Goal: Task Accomplishment & Management: Complete application form

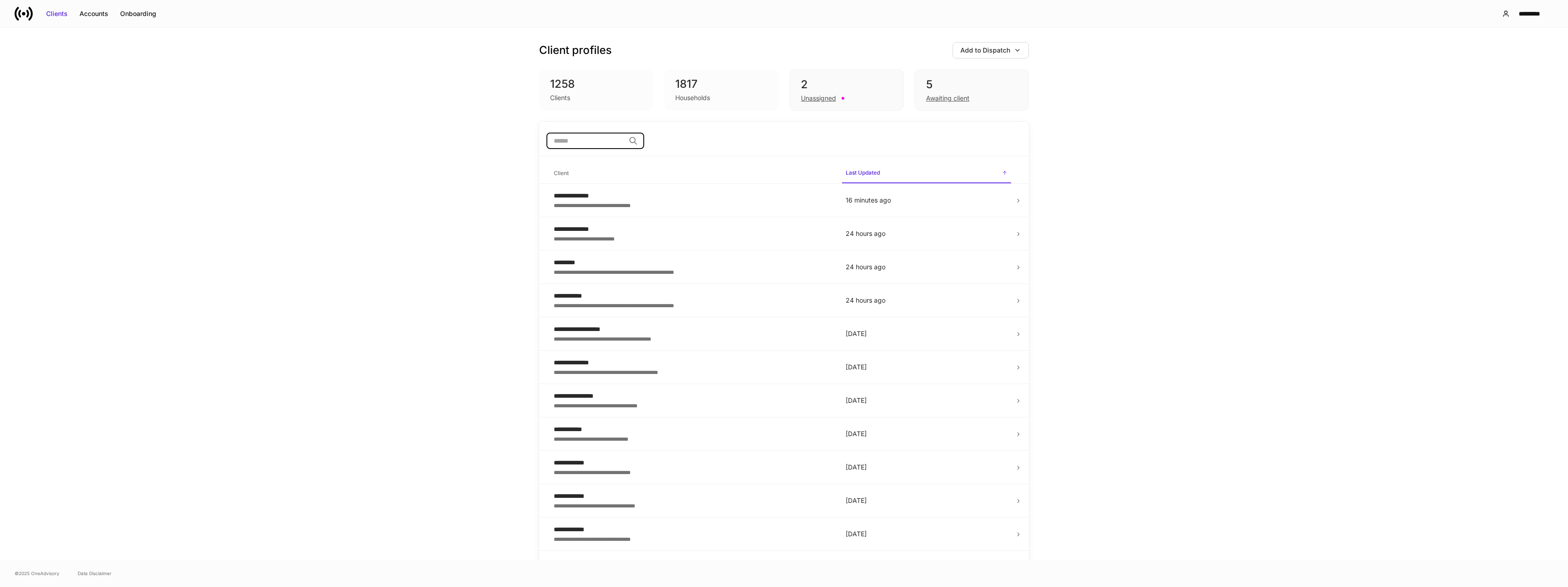
click at [591, 138] on input "search" at bounding box center [586, 141] width 79 height 16
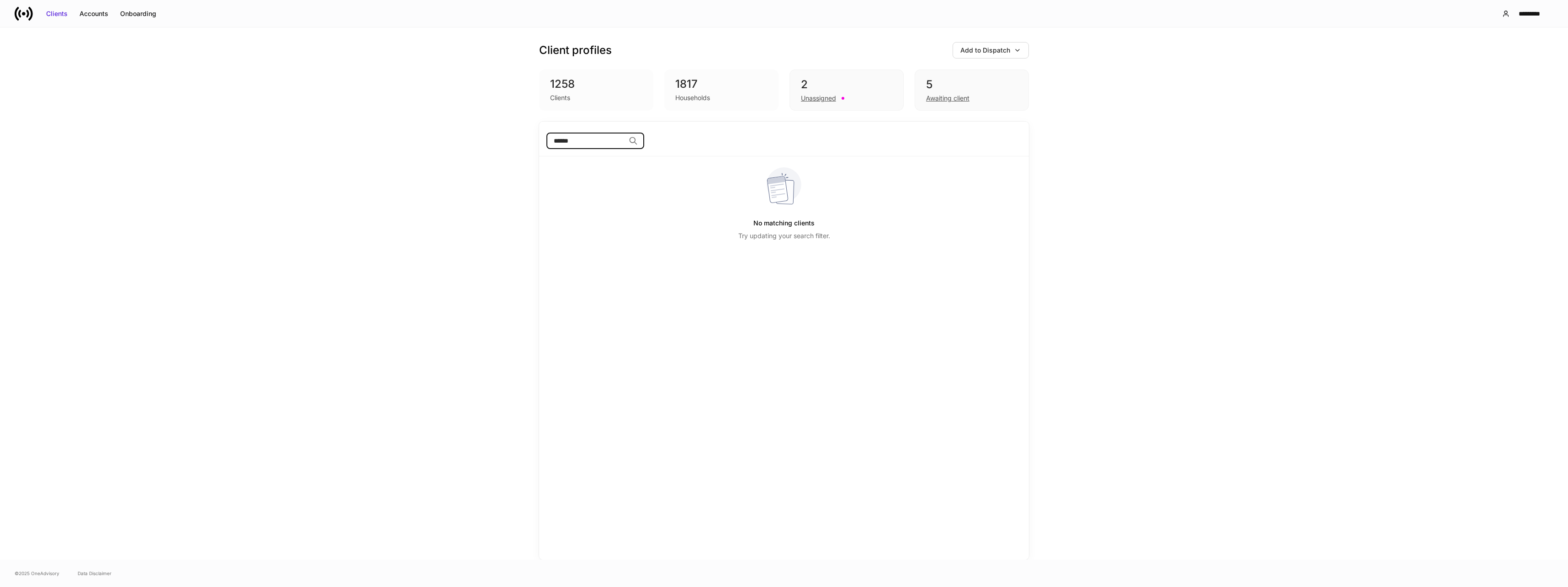
type input "******"
click at [638, 142] on icon at bounding box center [633, 141] width 9 height 9
click at [444, 210] on div "Client profiles Add to Dispatch 1258 Clients 1817 Households 2 Unassigned 5 Awa…" at bounding box center [784, 294] width 1568 height 532
click at [615, 146] on input "******" at bounding box center [586, 141] width 79 height 16
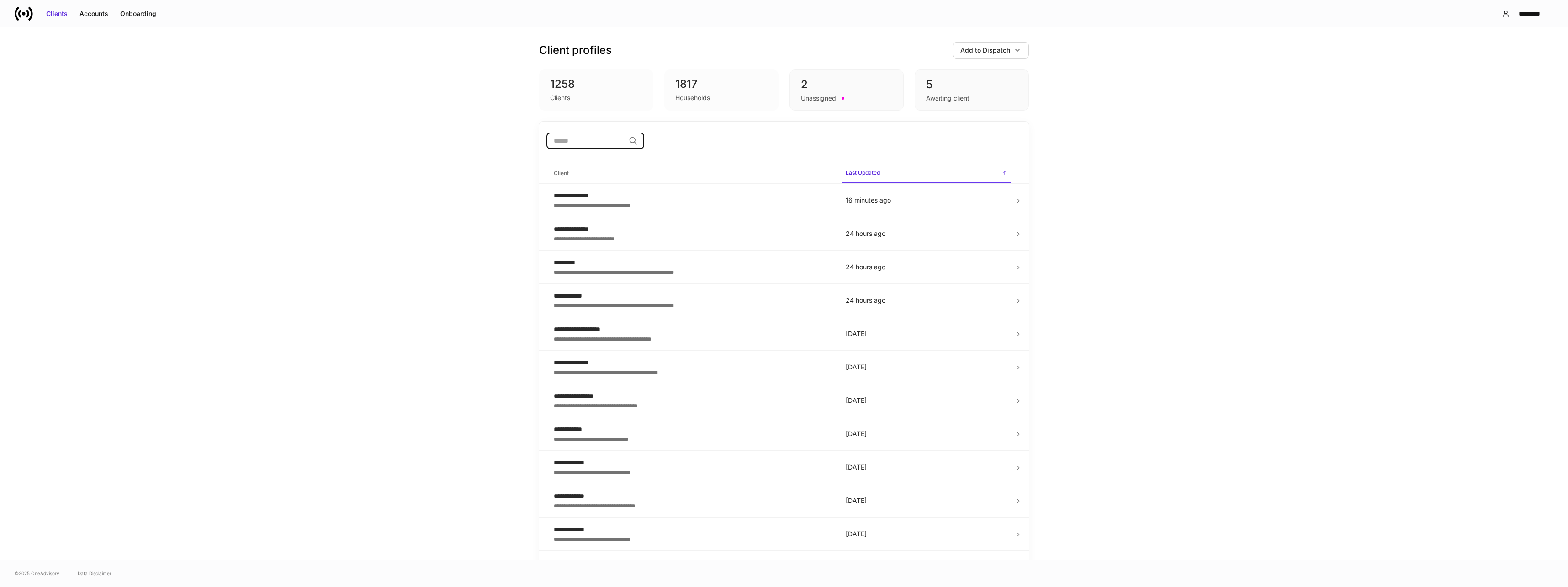
click at [828, 96] on div "Unassigned" at bounding box center [819, 98] width 35 height 9
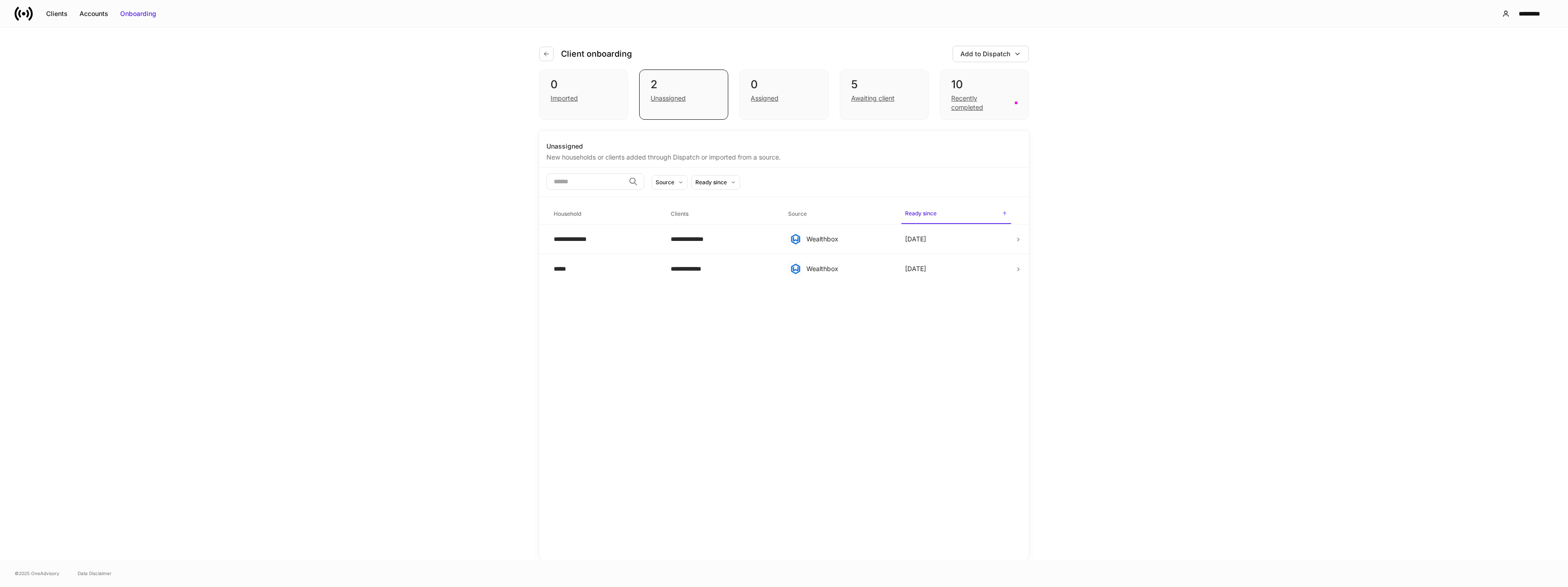
click at [877, 98] on div "Awaiting client" at bounding box center [872, 98] width 43 height 9
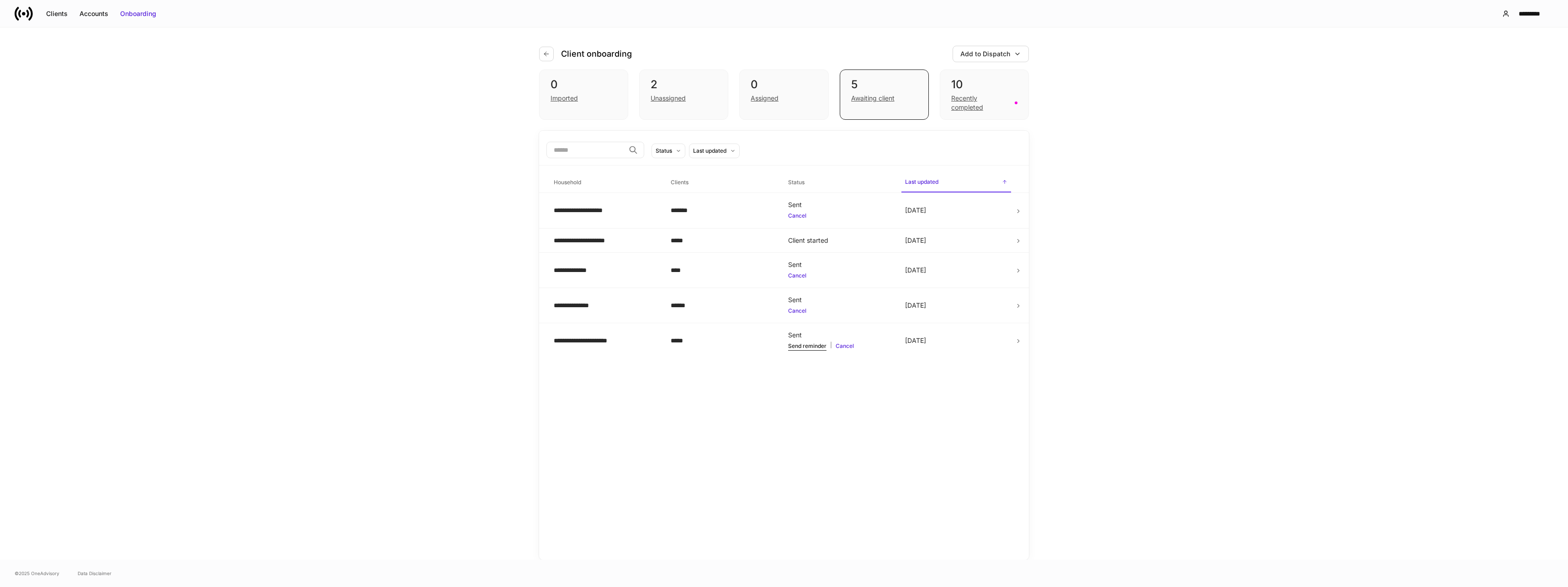
click at [976, 107] on div "Recently completed" at bounding box center [980, 103] width 58 height 18
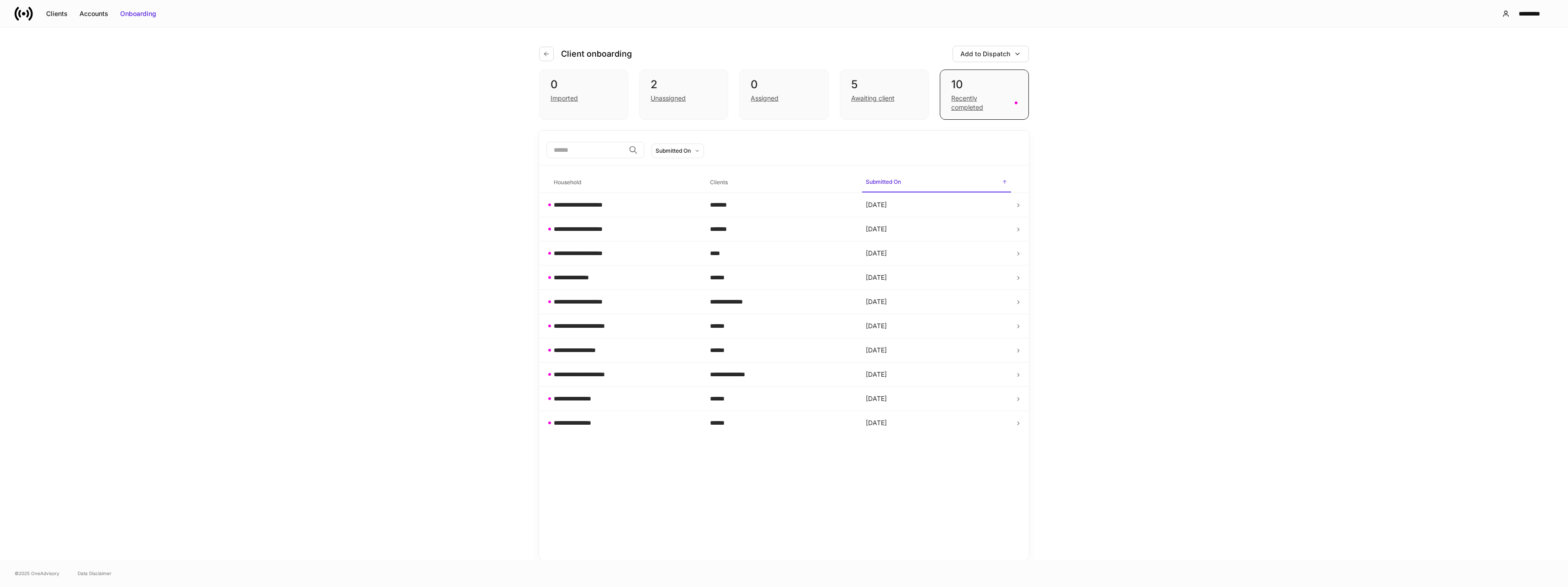
click at [624, 203] on div "**********" at bounding box center [625, 205] width 142 height 9
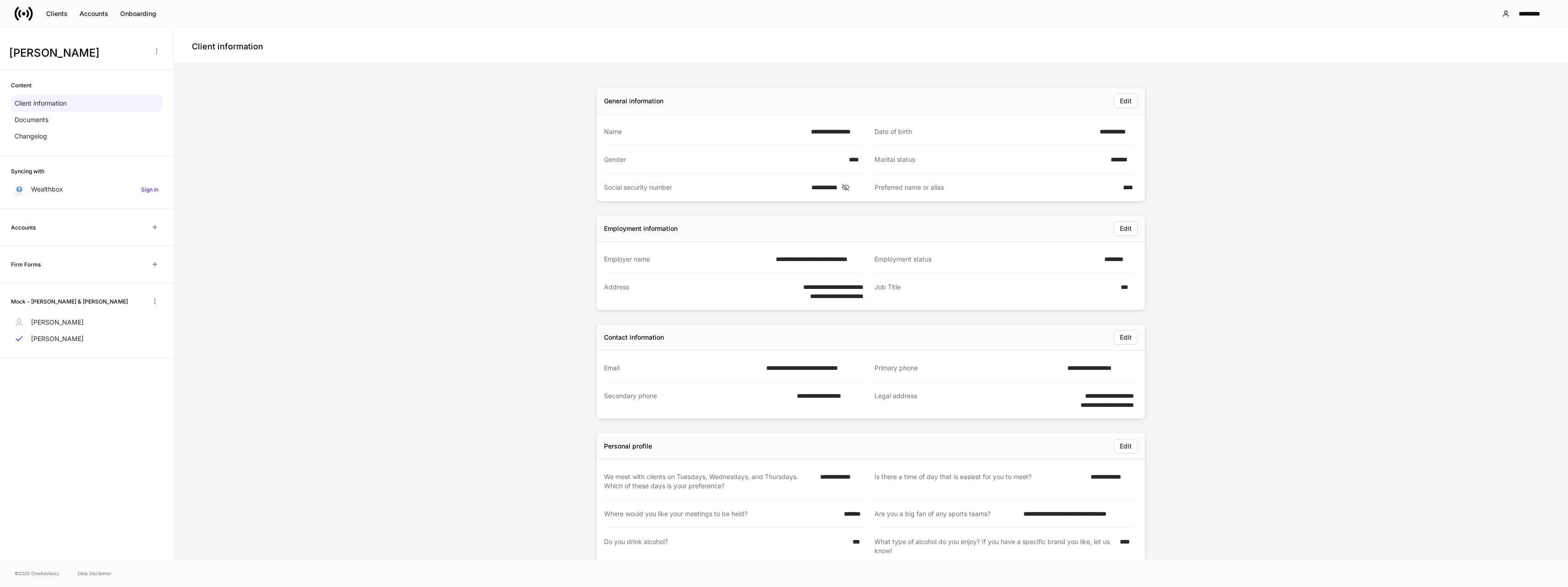
click at [58, 10] on div "Clients" at bounding box center [57, 13] width 21 height 9
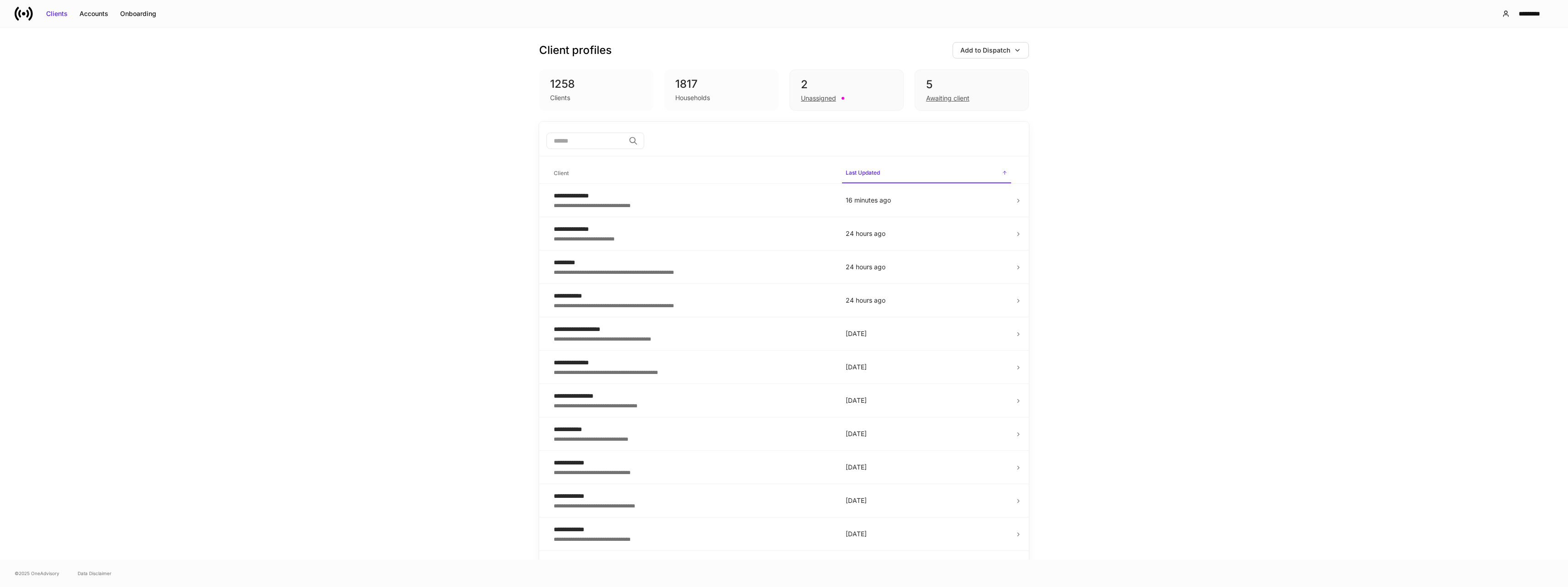
click at [565, 88] on div "1258" at bounding box center [597, 84] width 93 height 15
click at [552, 100] on div "Clients" at bounding box center [560, 97] width 20 height 9
click at [586, 144] on input "search" at bounding box center [586, 141] width 79 height 16
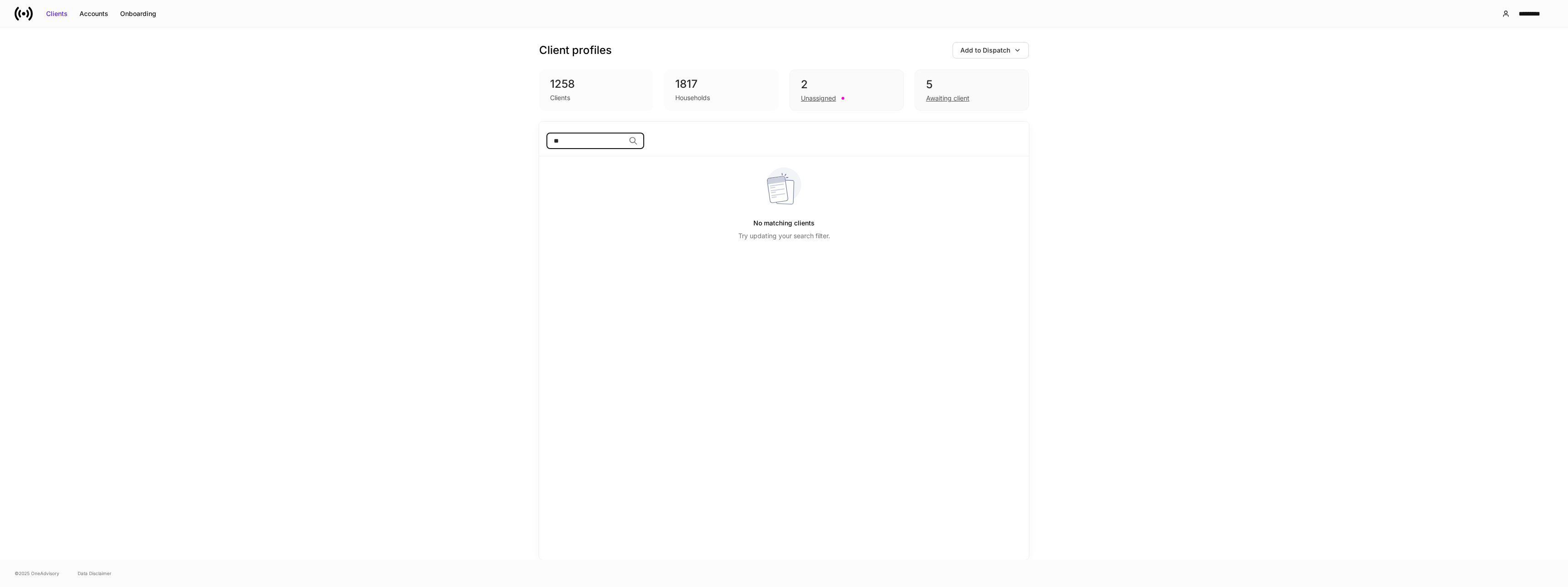
type input "*"
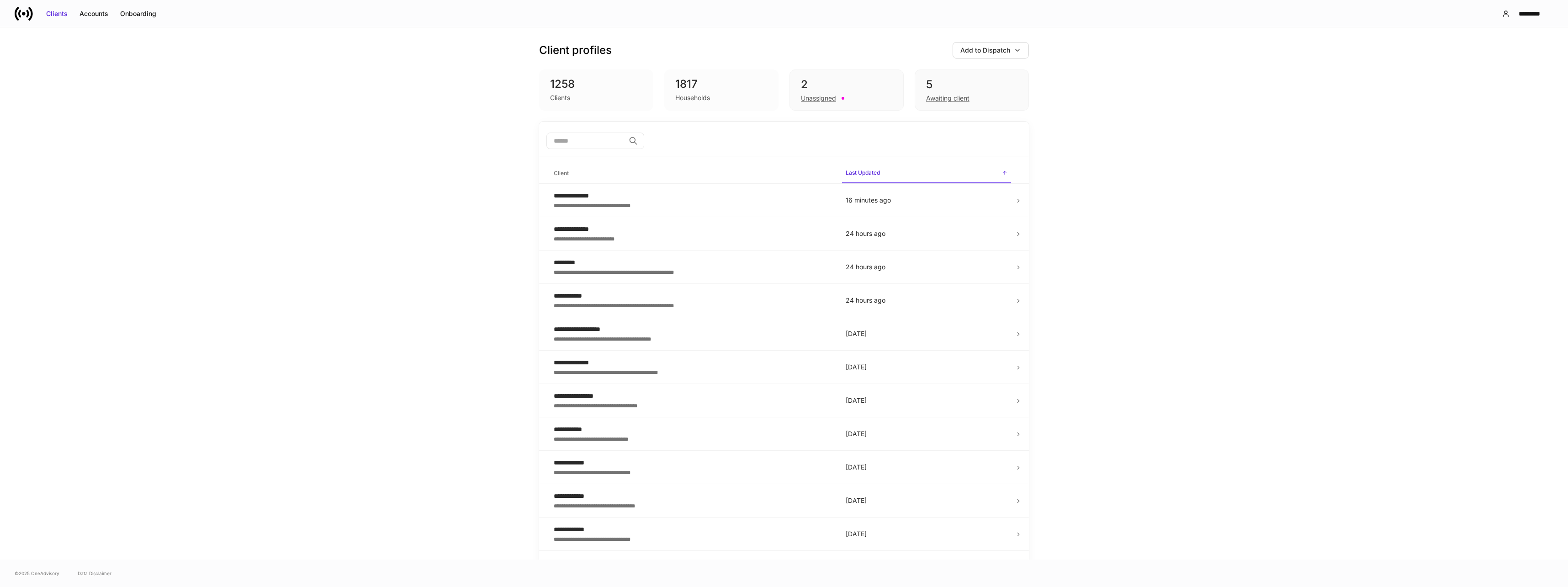
click at [987, 49] on div "Add to Dispatch" at bounding box center [985, 50] width 50 height 9
click at [981, 74] on div "Add clients manually" at bounding box center [967, 76] width 62 height 9
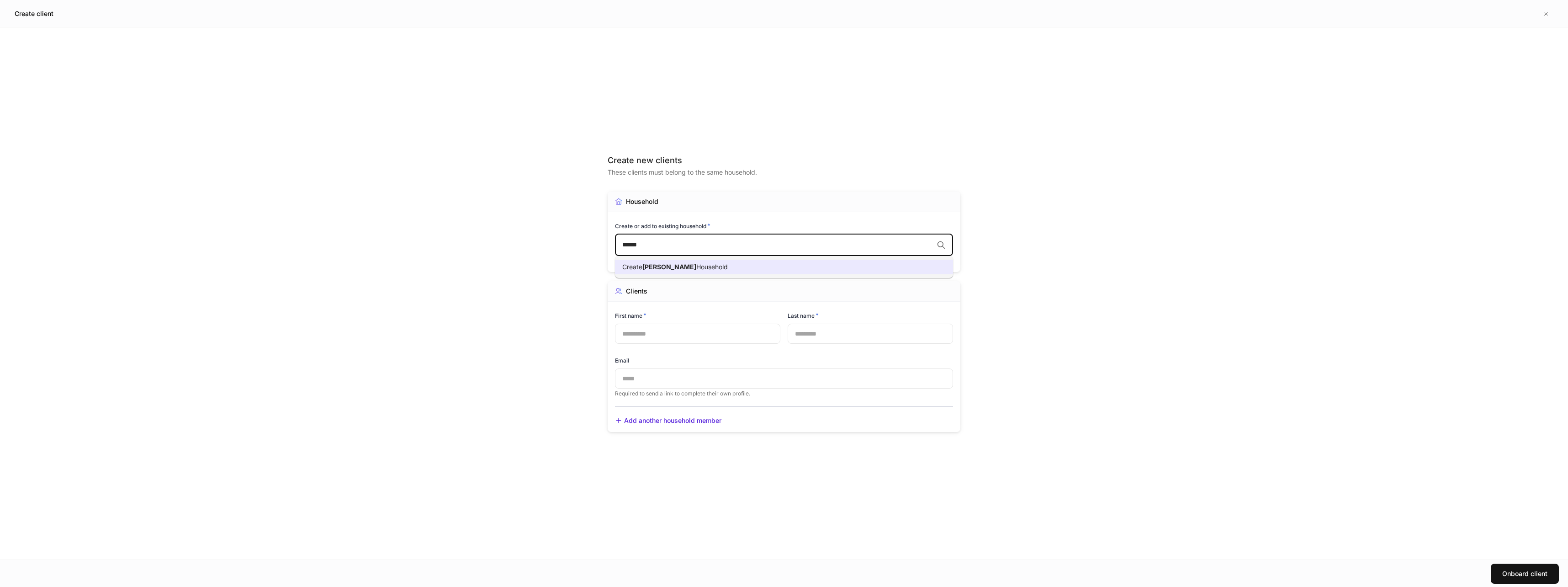
type input "******"
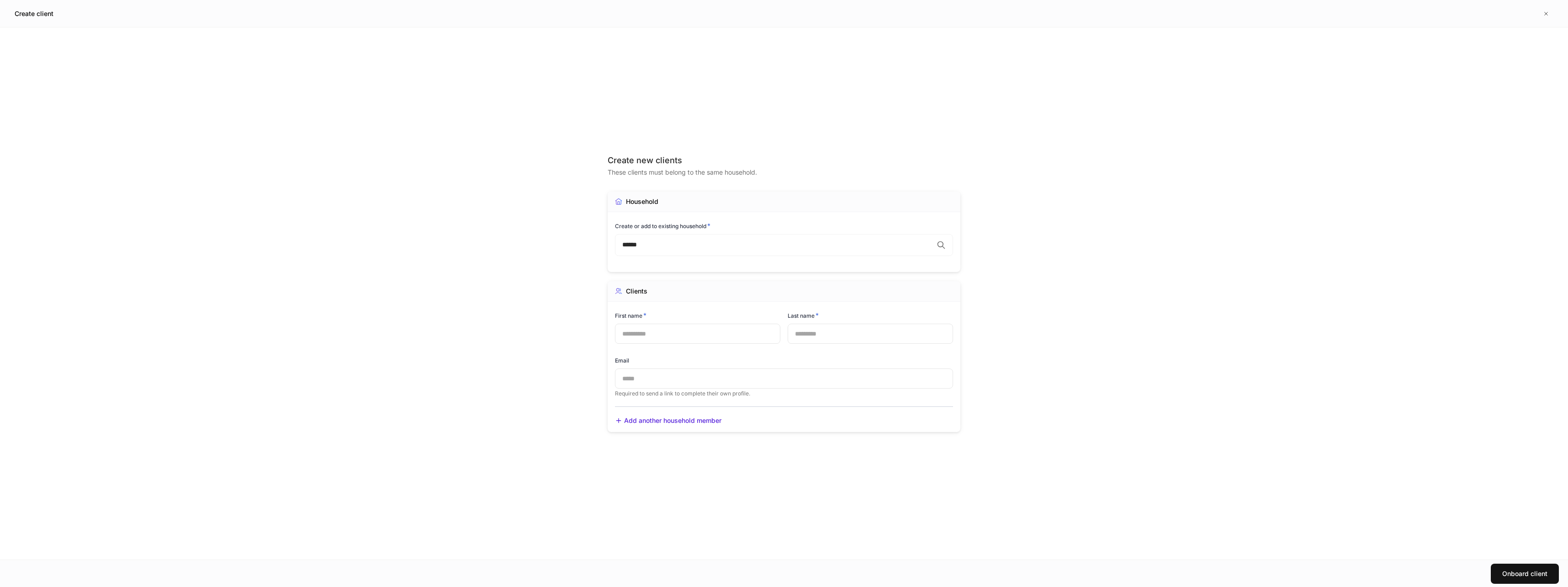
click at [981, 298] on div "Create new clients These clients must belong to the same household. Household C…" at bounding box center [784, 294] width 411 height 532
click at [944, 245] on icon at bounding box center [941, 245] width 9 height 9
click at [998, 272] on div "Create new clients These clients must belong to the same household. Household C…" at bounding box center [784, 294] width 1568 height 532
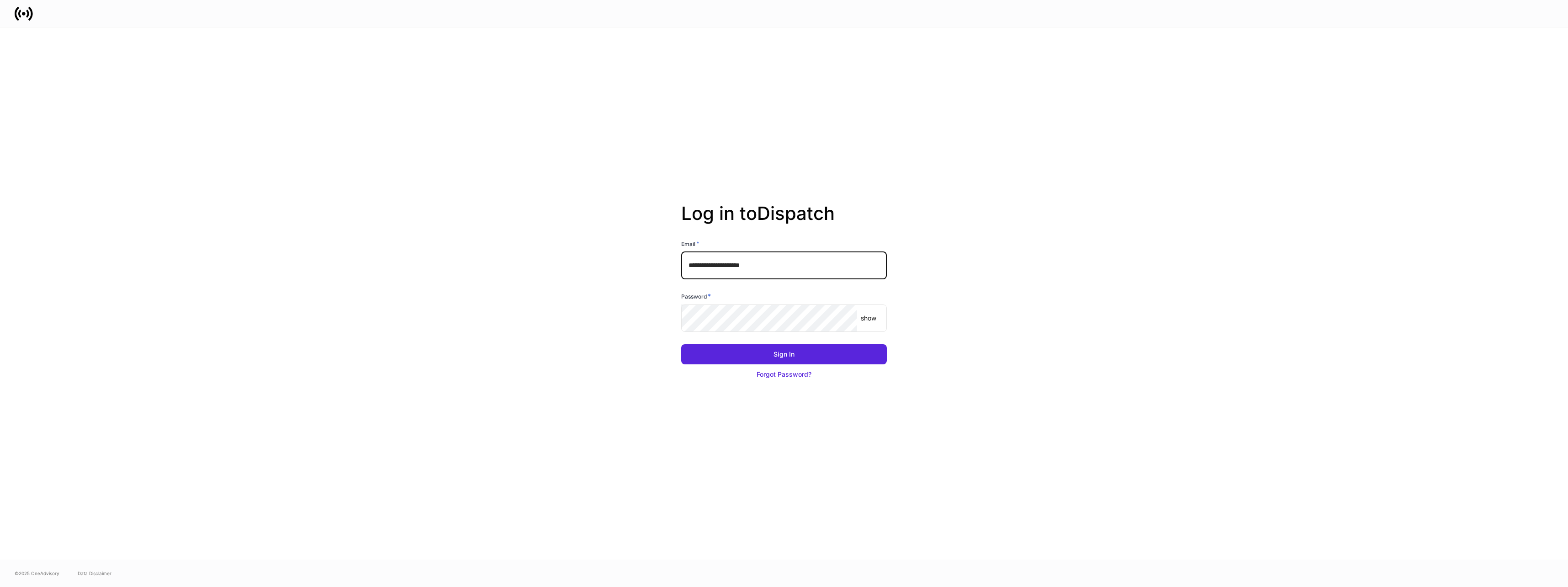
click at [770, 355] on button "Sign In" at bounding box center [784, 354] width 206 height 20
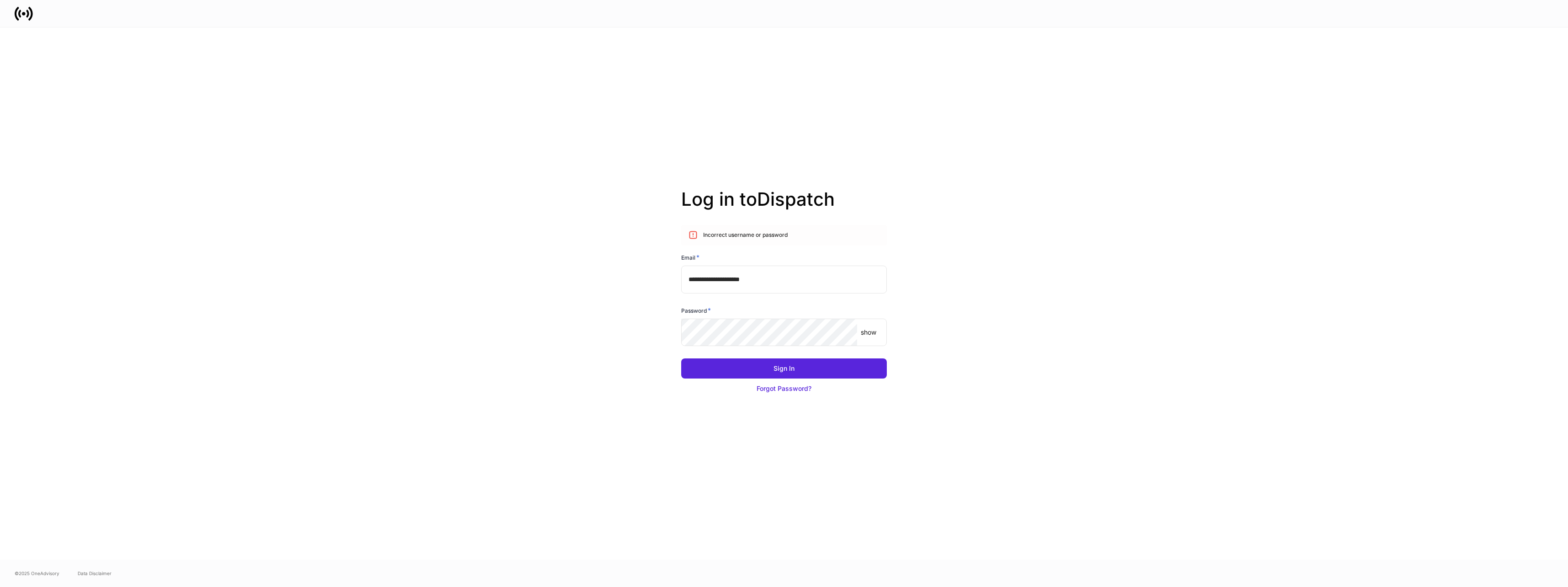
click at [866, 334] on p "show" at bounding box center [869, 332] width 16 height 9
click at [788, 366] on div "Sign In" at bounding box center [784, 368] width 21 height 9
click at [786, 390] on div "Forgot Password?" at bounding box center [784, 388] width 55 height 9
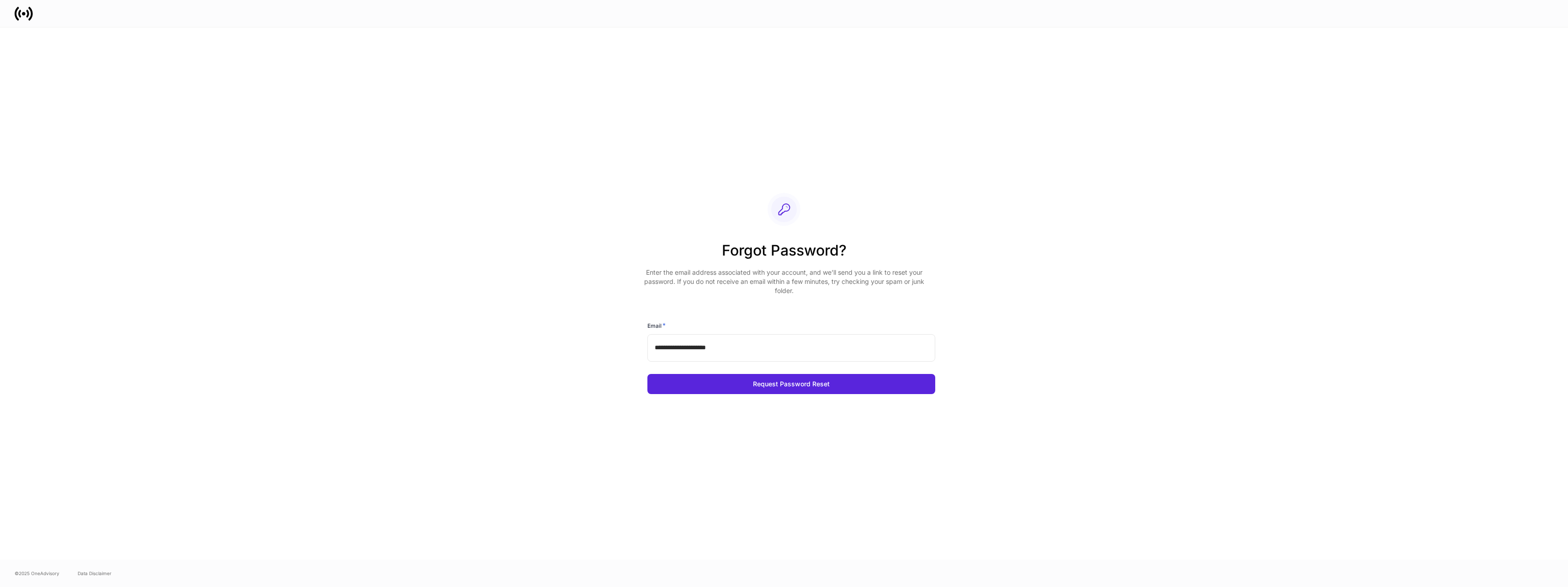
click at [803, 387] on div "Request Password Reset" at bounding box center [791, 384] width 77 height 9
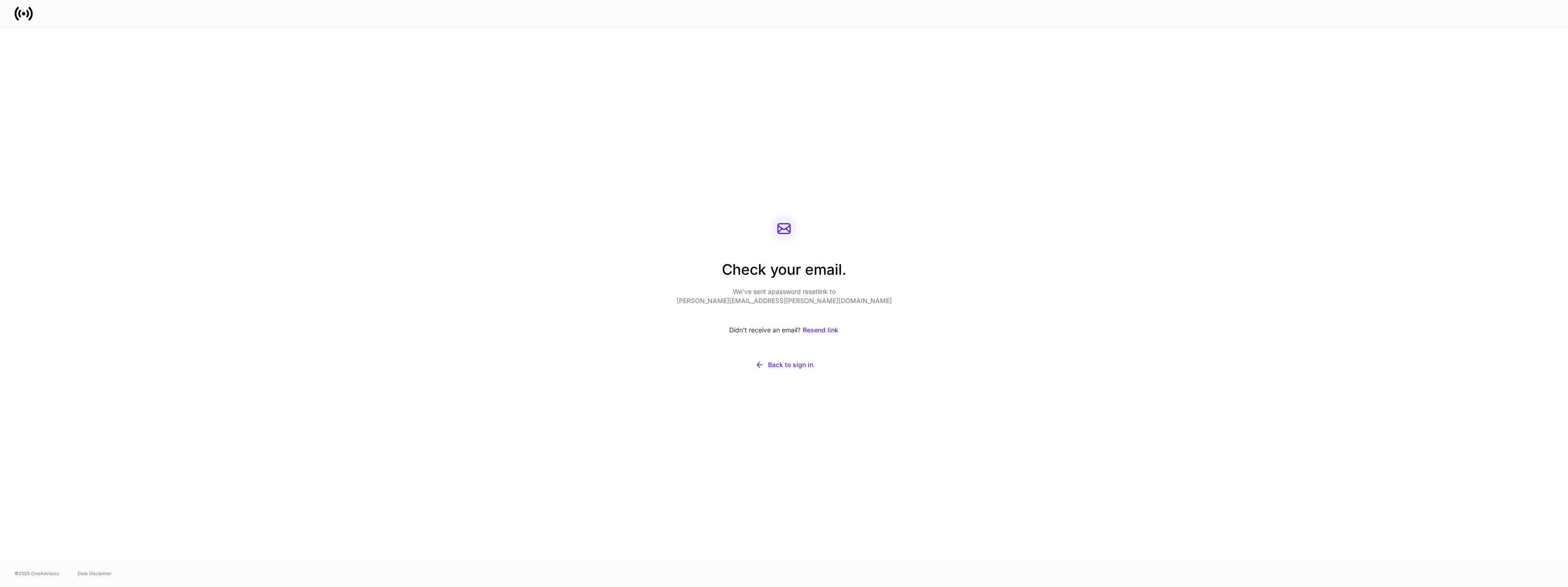
click at [779, 369] on div "Back to sign in" at bounding box center [791, 364] width 45 height 9
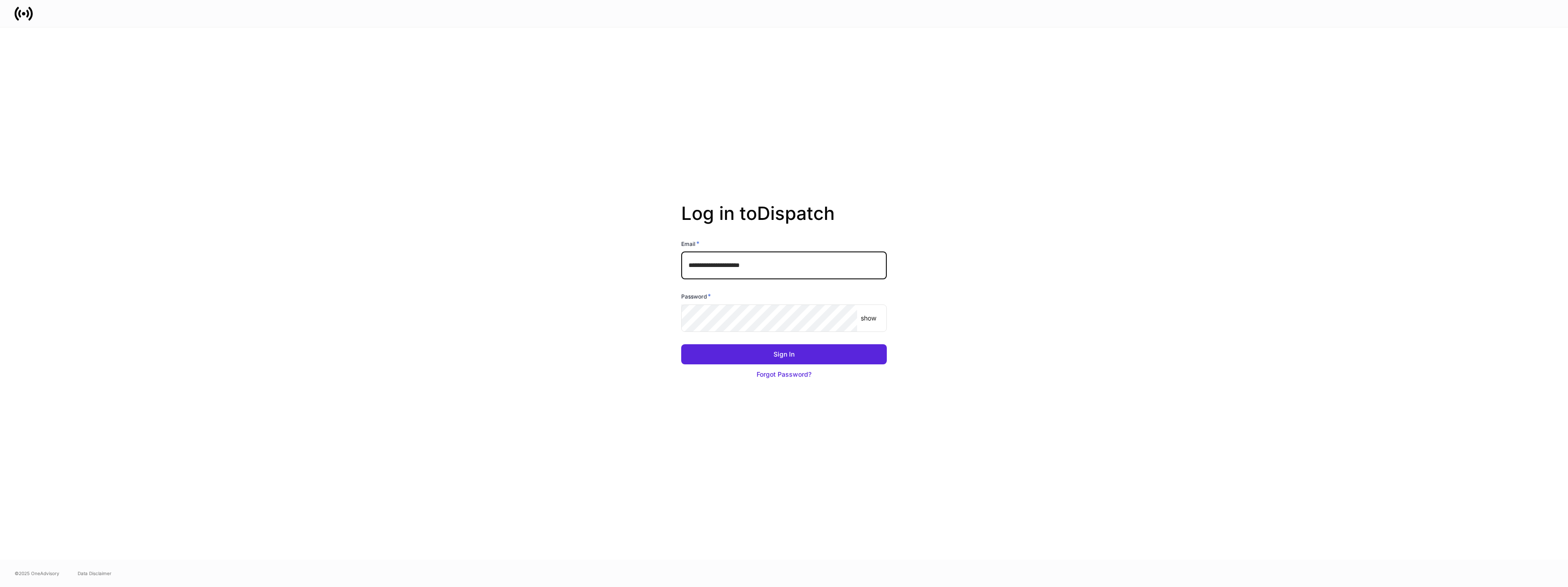
click at [857, 318] on div at bounding box center [857, 318] width 0 height 0
click at [880, 319] on div "show ​" at bounding box center [784, 318] width 206 height 27
click at [877, 320] on div "show ​" at bounding box center [784, 318] width 206 height 27
click at [873, 320] on p "show" at bounding box center [869, 318] width 16 height 9
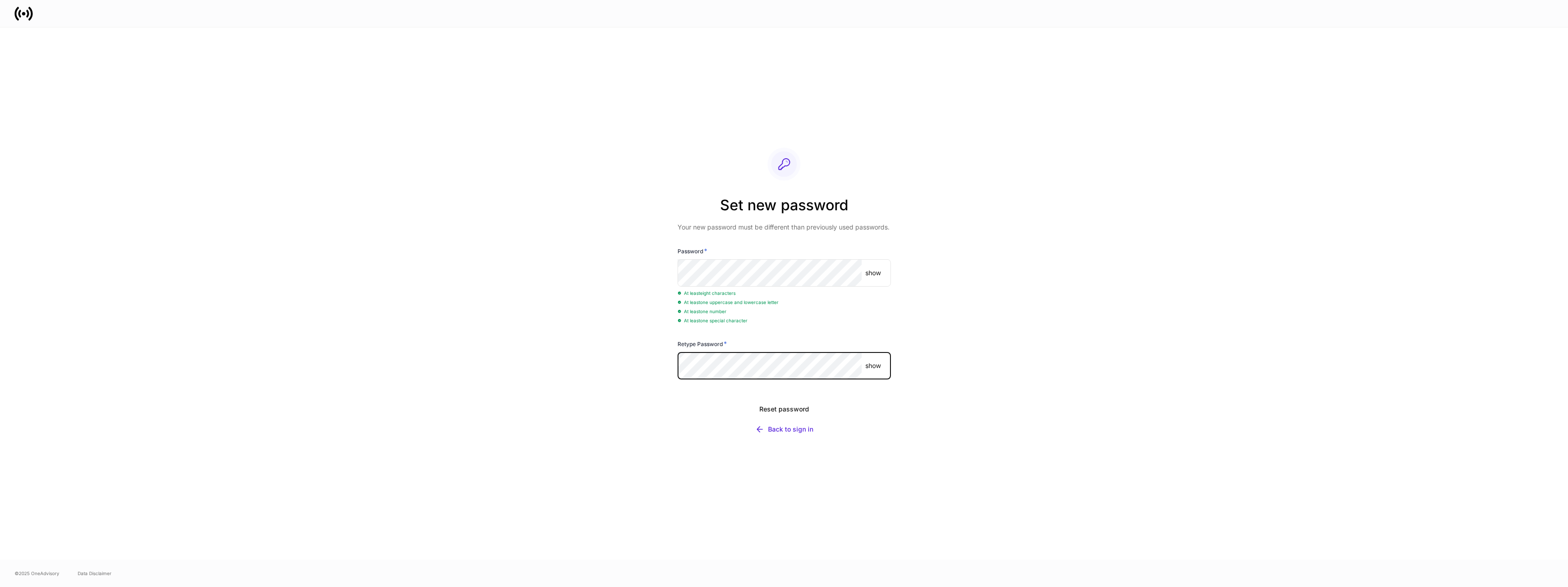
click at [1080, 371] on div "Set new password Your new password must be different than previously used passw…" at bounding box center [784, 294] width 1568 height 532
click at [807, 410] on div "Reset password" at bounding box center [784, 409] width 50 height 9
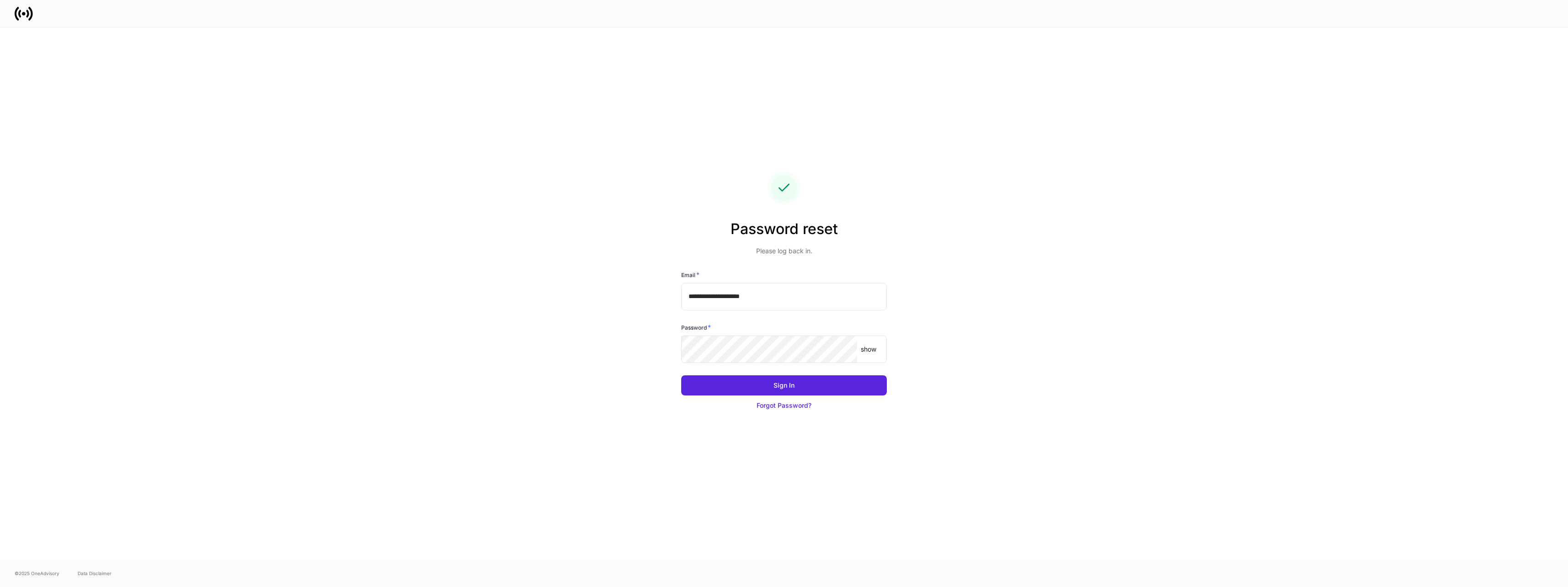
click at [868, 349] on p "show" at bounding box center [869, 349] width 16 height 9
click at [868, 349] on p "hide" at bounding box center [870, 349] width 13 height 9
click at [870, 351] on p "show" at bounding box center [869, 349] width 16 height 9
click at [824, 392] on button "Sign In" at bounding box center [784, 385] width 206 height 20
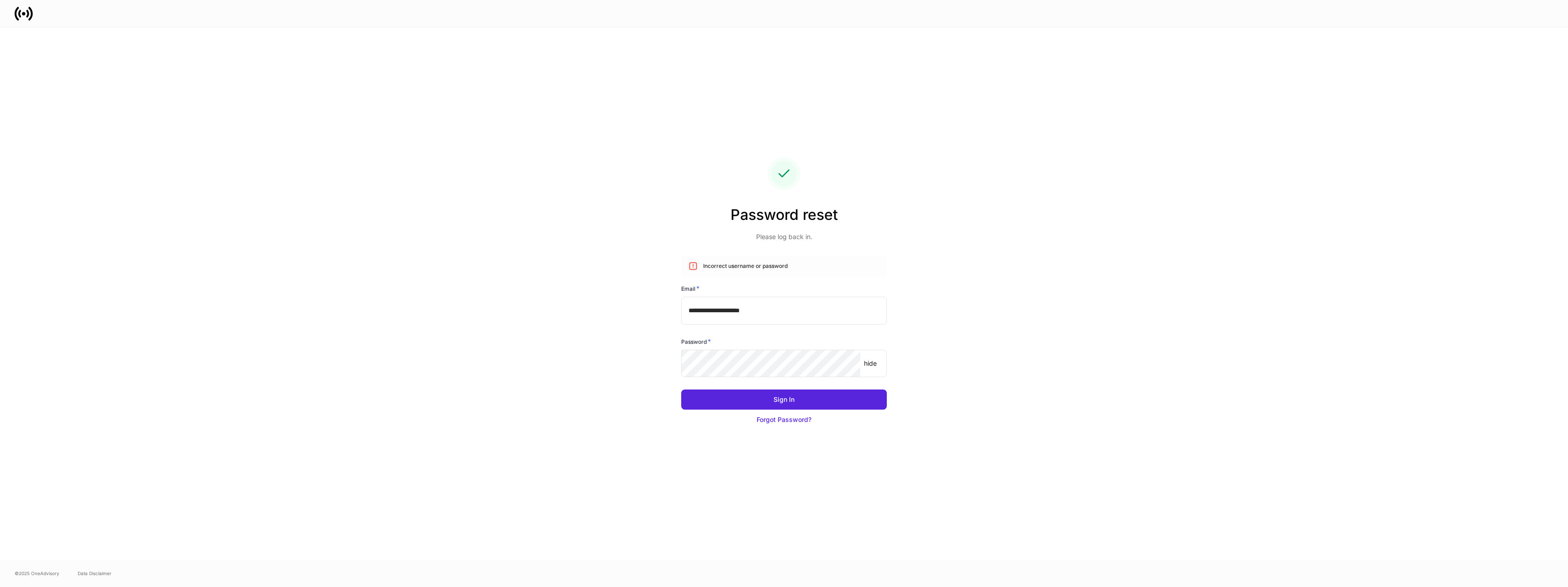
click at [774, 402] on div "Sign In" at bounding box center [784, 399] width 21 height 9
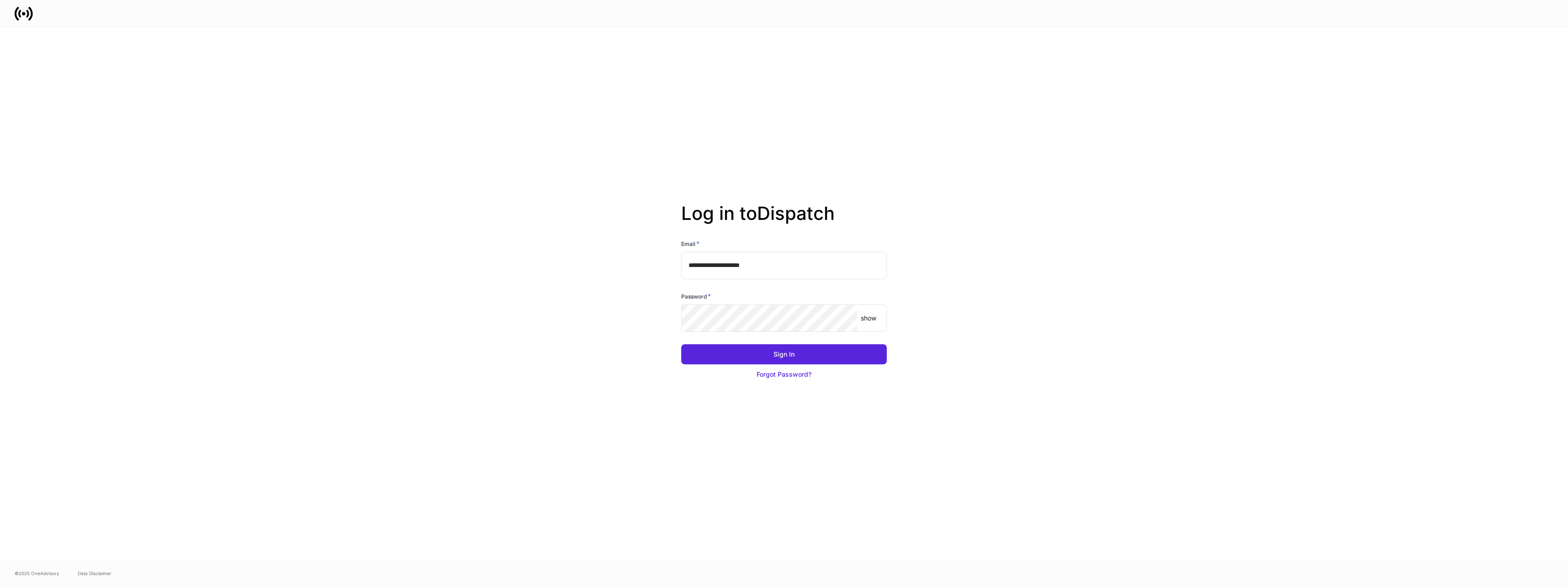
click at [829, 349] on button "Sign In" at bounding box center [784, 354] width 206 height 20
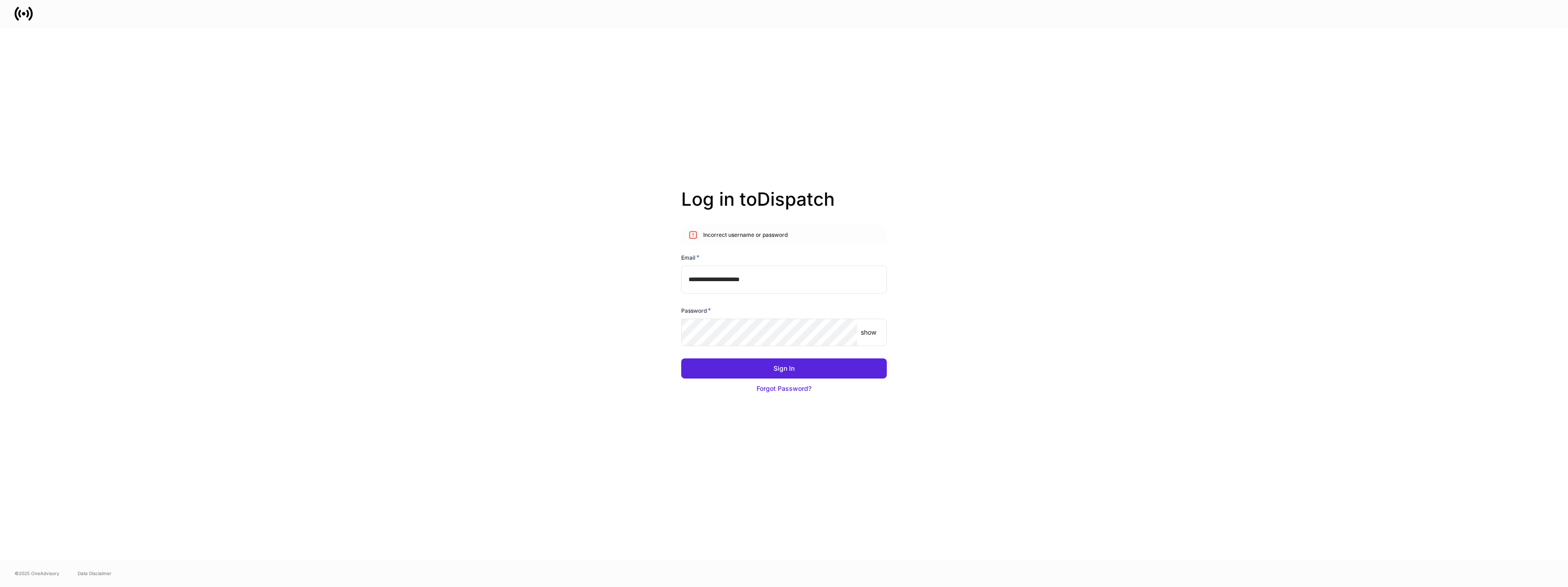
click at [875, 335] on p "show" at bounding box center [869, 332] width 16 height 9
click at [782, 387] on div "Forgot Password?" at bounding box center [784, 388] width 55 height 9
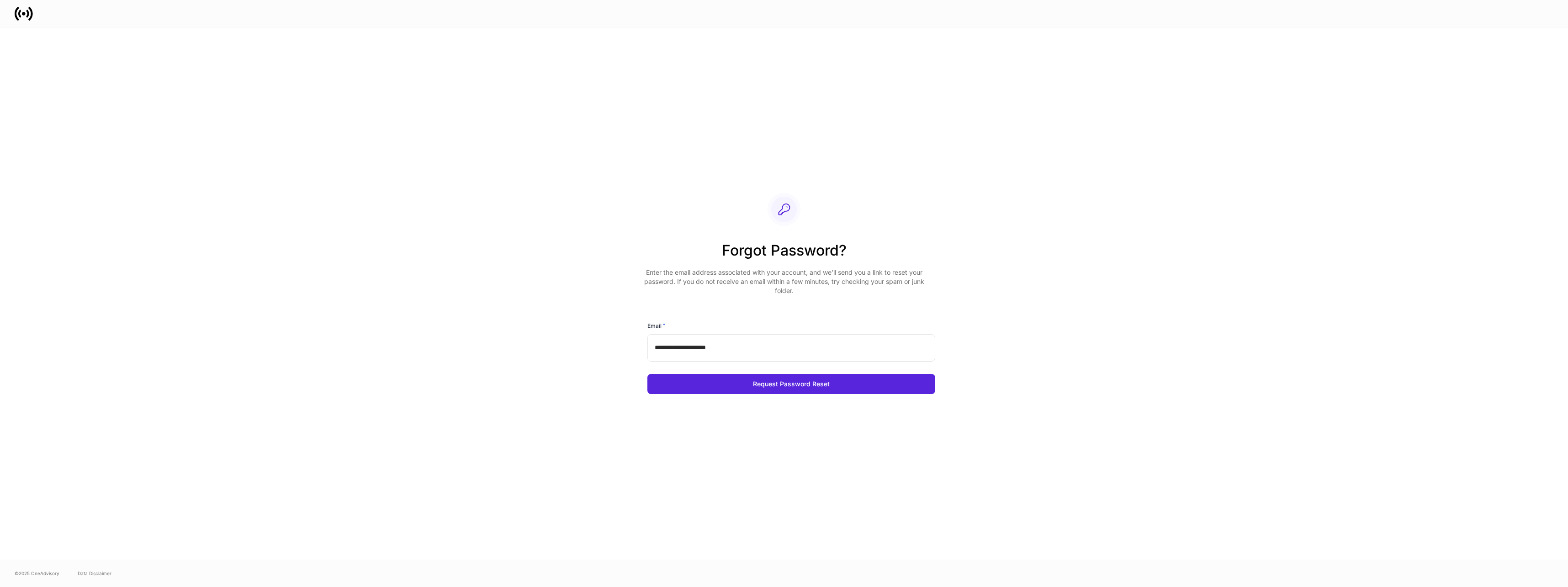
click at [814, 389] on button "Request Password Reset" at bounding box center [791, 384] width 288 height 20
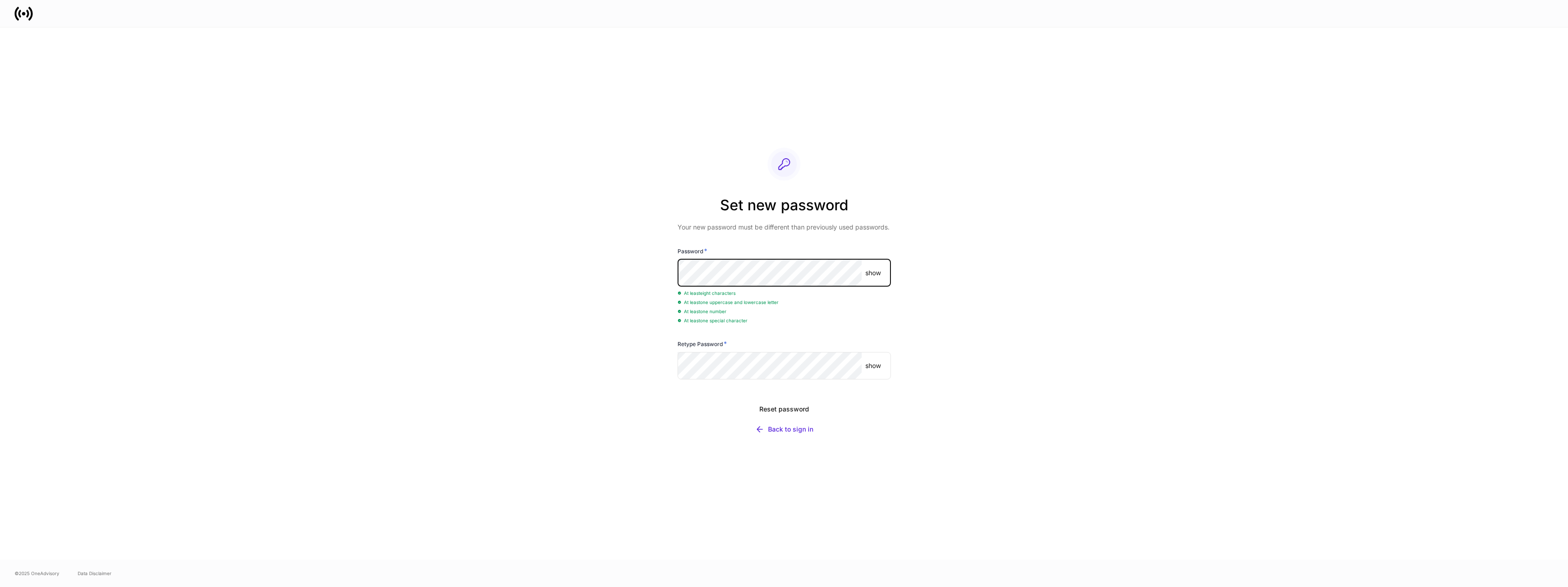
click at [875, 365] on p "show" at bounding box center [873, 365] width 16 height 9
click at [940, 361] on div "Set new password Your new password must be different than previously used passw…" at bounding box center [784, 294] width 490 height 532
click at [794, 407] on div "Reset password" at bounding box center [784, 409] width 50 height 9
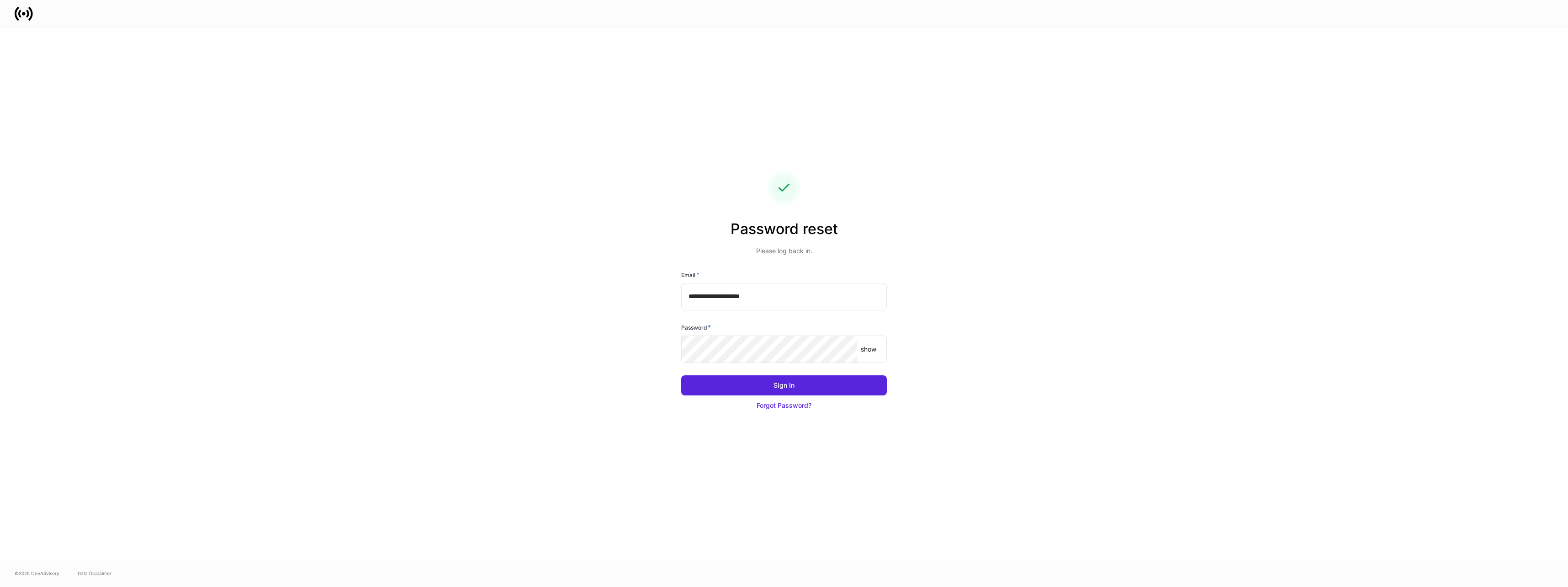
click at [872, 348] on p "show" at bounding box center [869, 349] width 16 height 9
click at [1018, 307] on div "**********" at bounding box center [784, 294] width 490 height 532
click at [820, 376] on button "Sign In" at bounding box center [784, 385] width 206 height 20
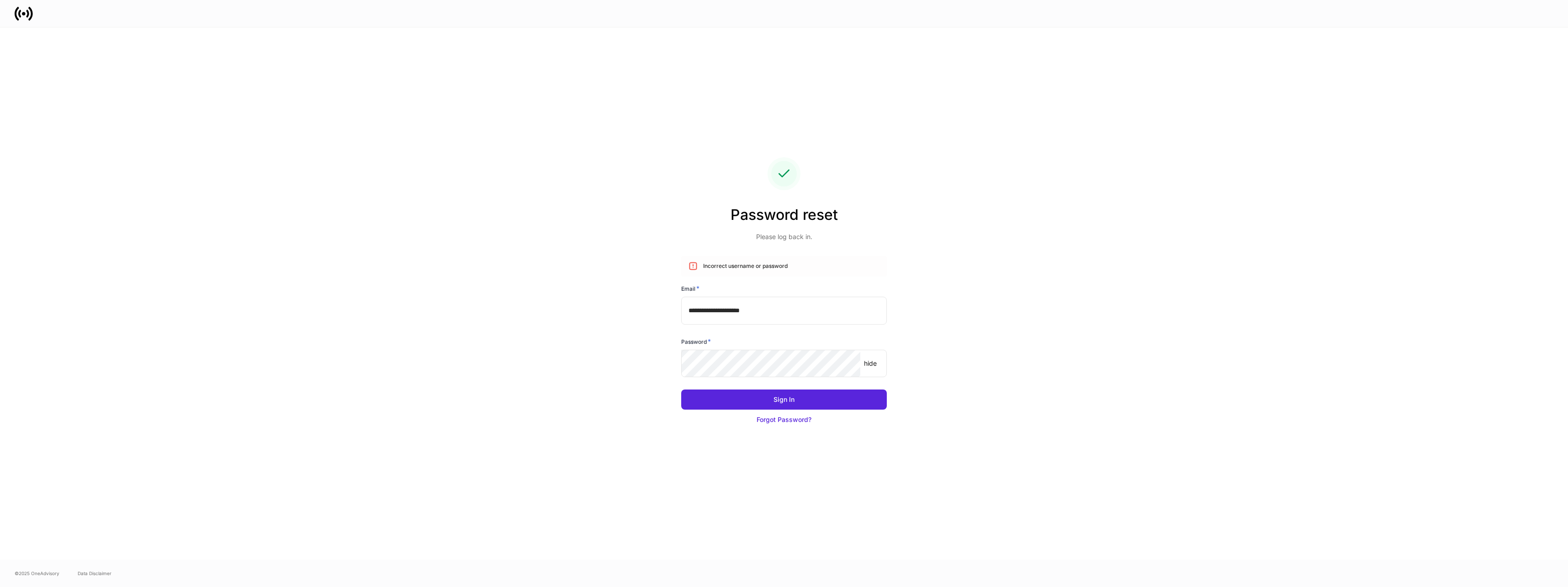
click at [797, 395] on button "Sign In" at bounding box center [784, 399] width 206 height 20
click at [775, 408] on button "Sign In" at bounding box center [784, 399] width 206 height 20
click at [801, 404] on button "Sign In" at bounding box center [784, 399] width 206 height 20
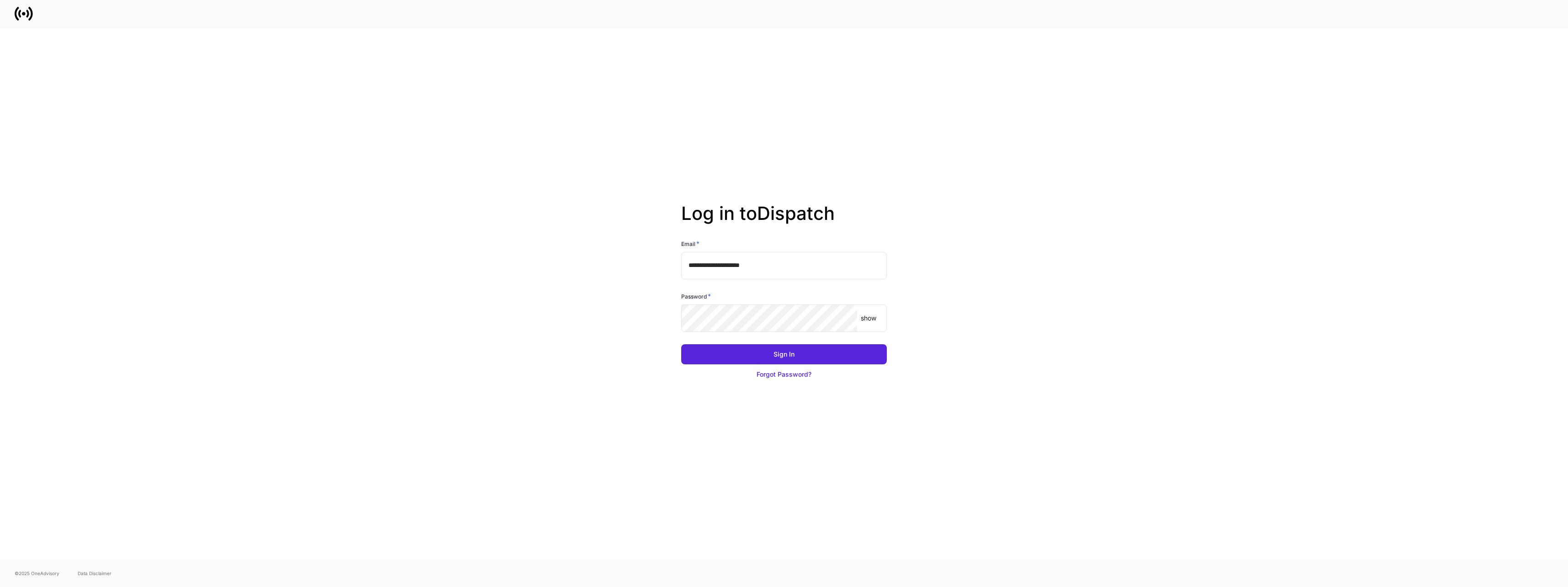
click at [873, 322] on p "show" at bounding box center [869, 318] width 16 height 9
click at [804, 353] on button "Sign In" at bounding box center [784, 354] width 206 height 20
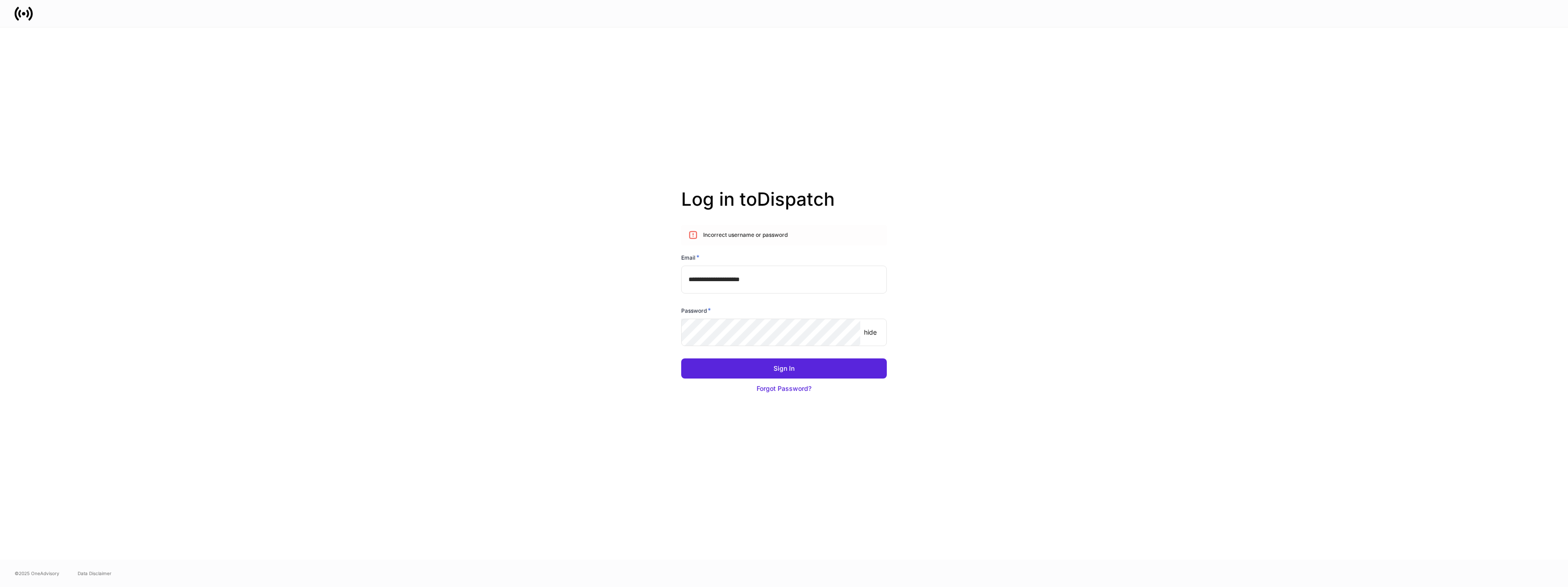
click at [793, 387] on div "Forgot Password?" at bounding box center [784, 388] width 55 height 9
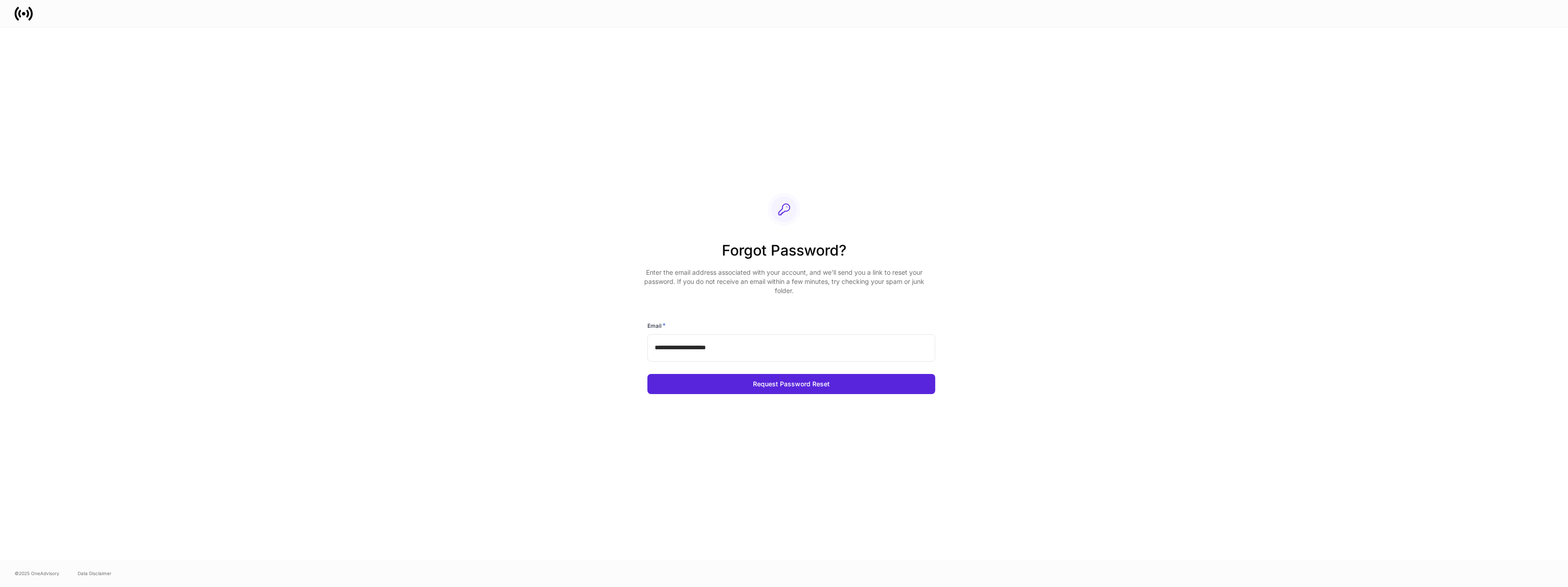
click at [821, 390] on button "Request Password Reset" at bounding box center [791, 384] width 288 height 20
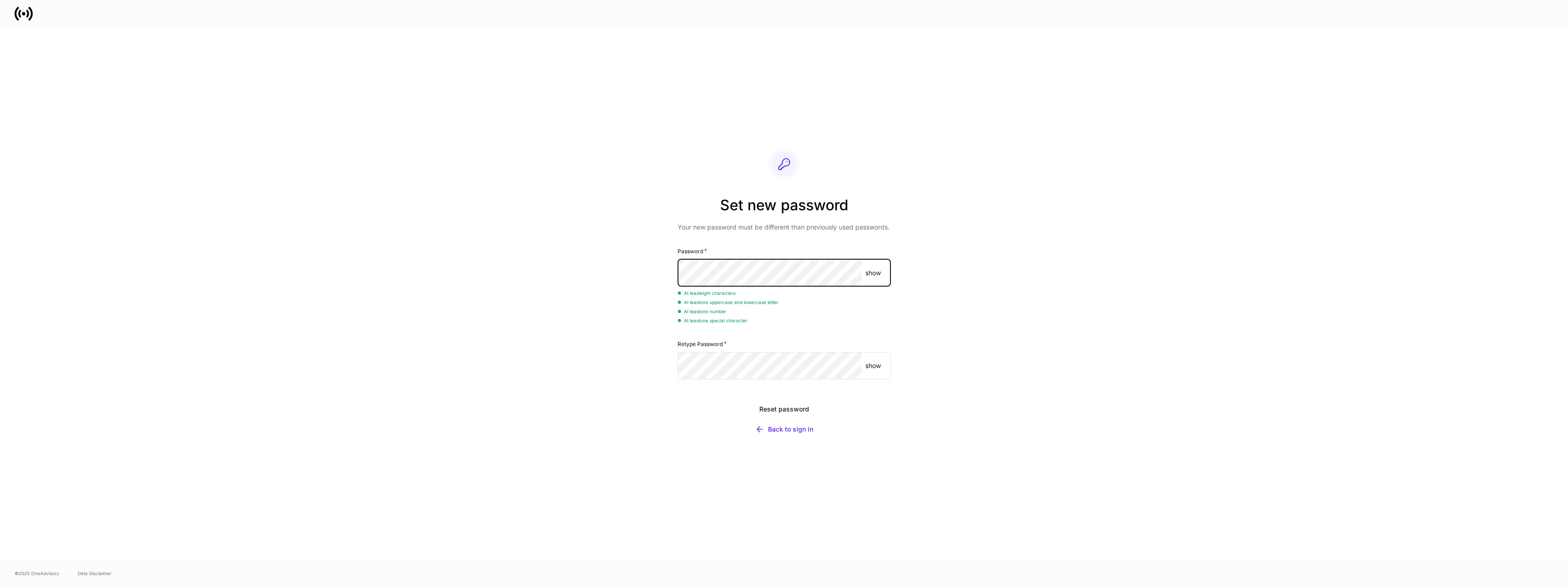
click at [796, 408] on div "Reset password" at bounding box center [784, 409] width 50 height 9
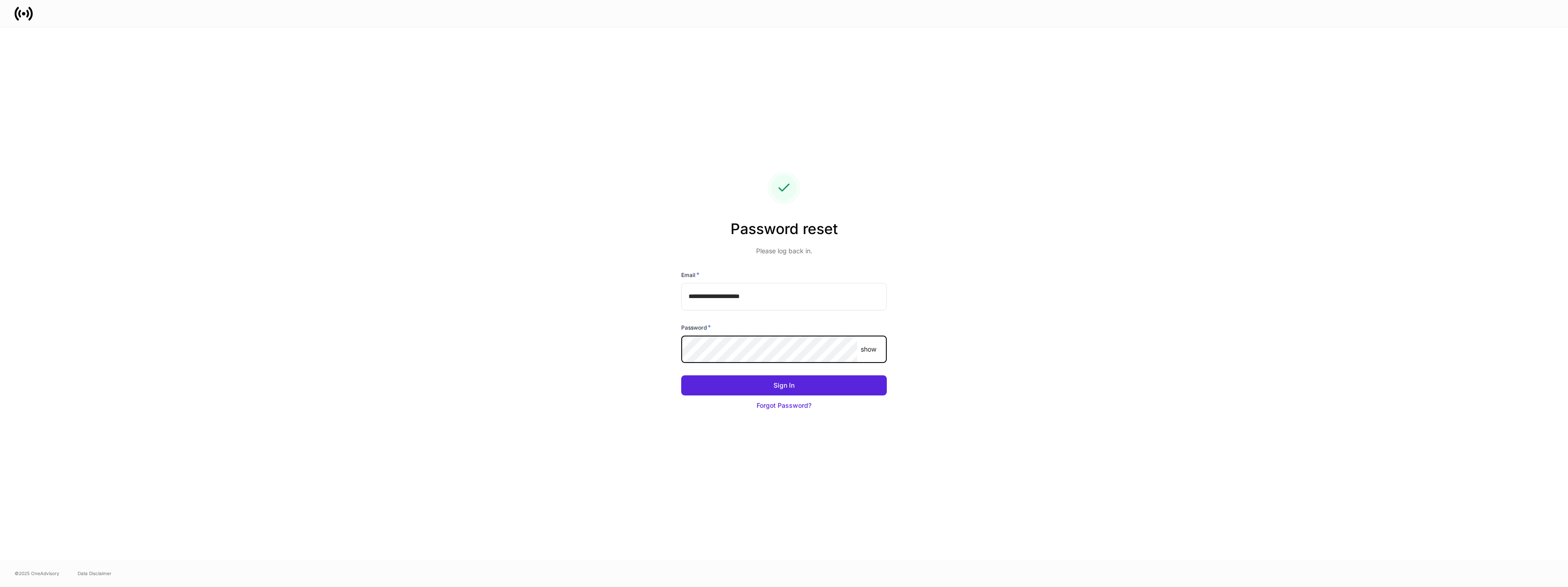
click at [873, 351] on p "show" at bounding box center [869, 349] width 16 height 9
click at [1147, 311] on div "**********" at bounding box center [784, 294] width 1568 height 532
click at [865, 348] on p "show" at bounding box center [869, 349] width 16 height 9
click at [796, 386] on button "Sign In" at bounding box center [784, 385] width 206 height 20
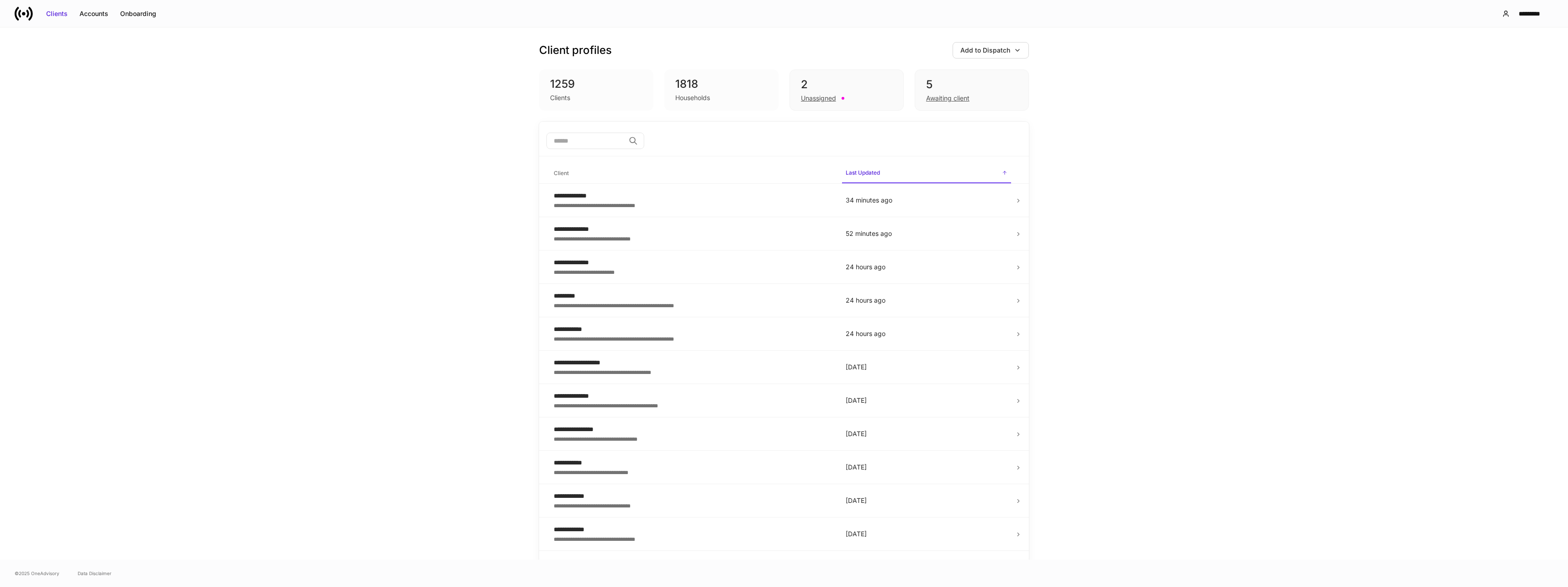
click at [1001, 209] on td "34 minutes ago" at bounding box center [926, 200] width 177 height 33
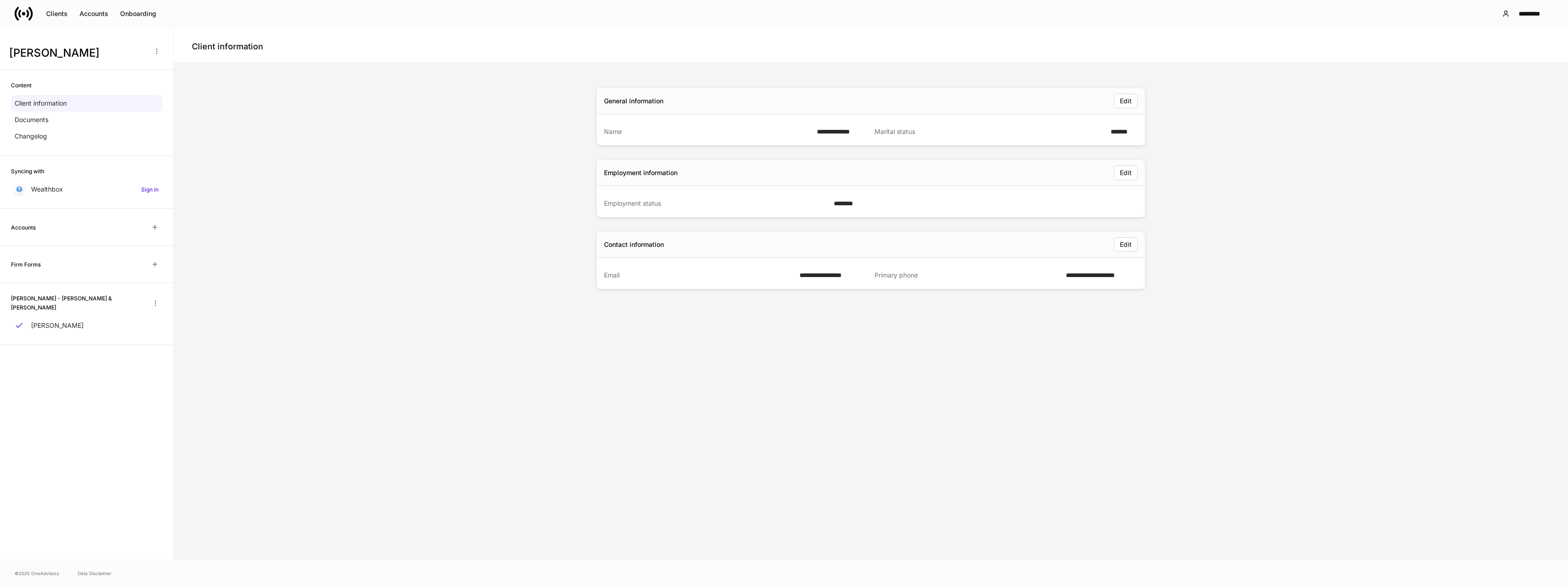
click at [156, 266] on icon "button" at bounding box center [155, 264] width 7 height 7
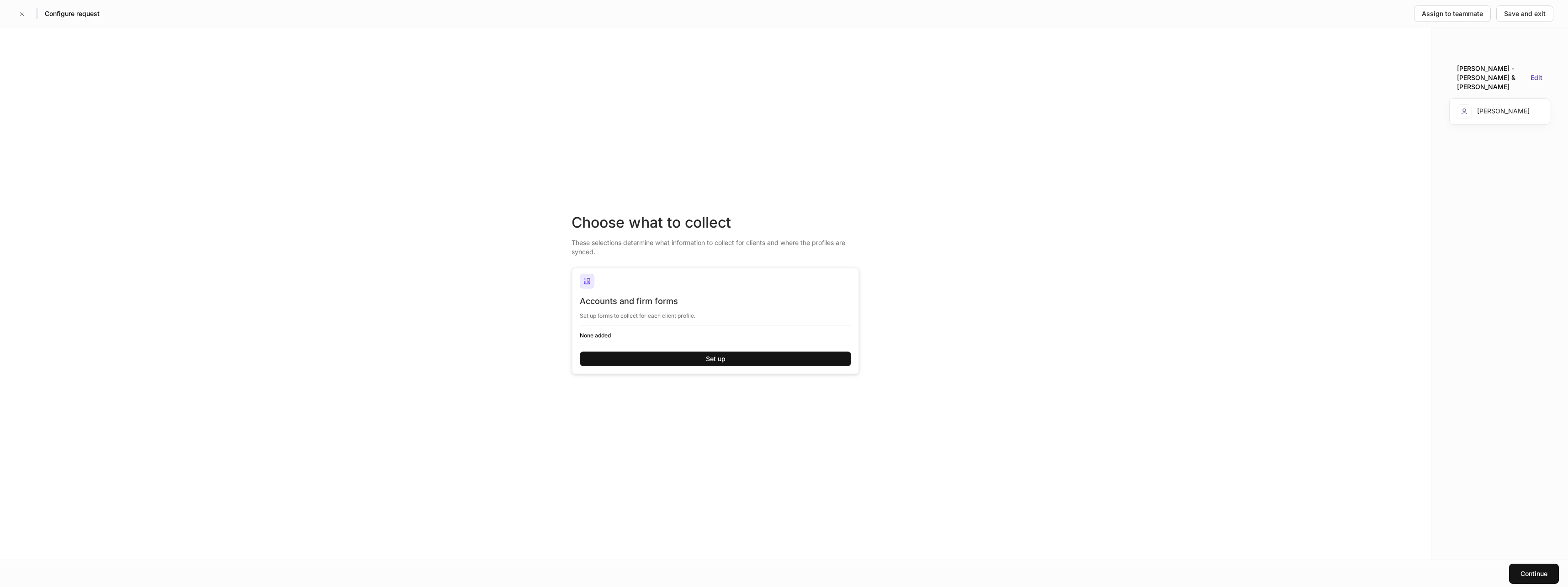
click at [718, 357] on div "Set up" at bounding box center [716, 359] width 19 height 9
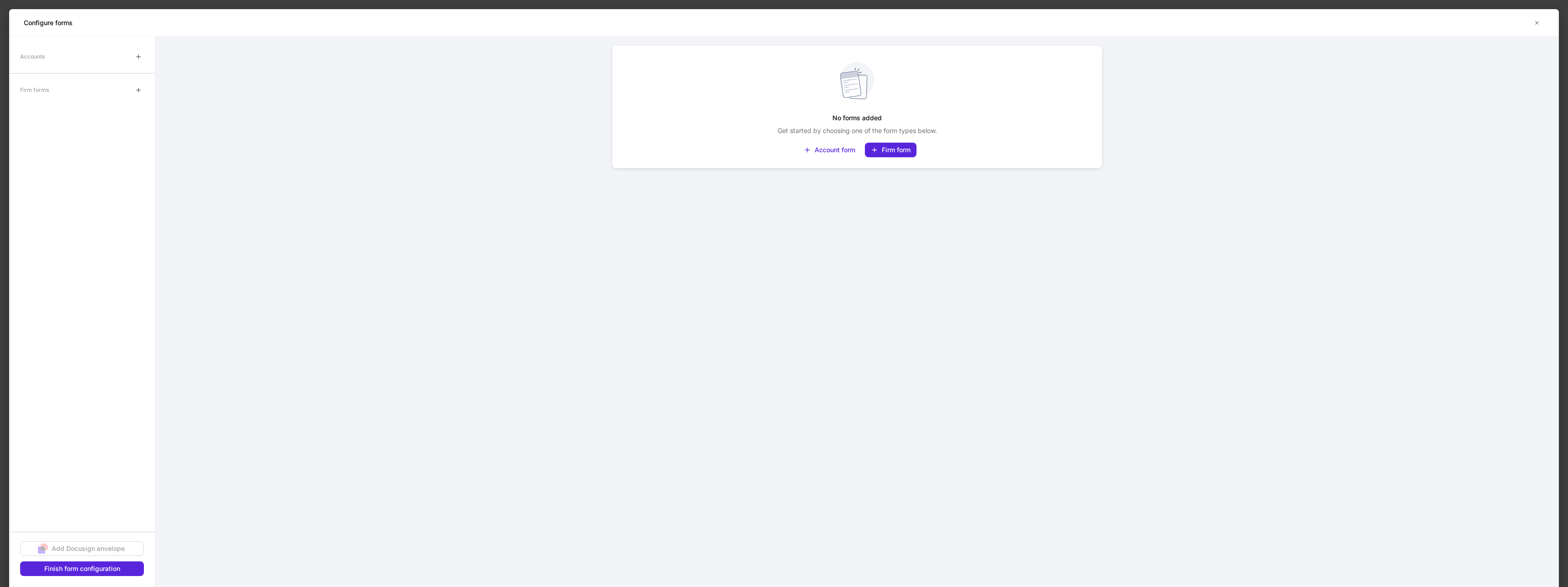
click at [900, 151] on div "Firm form" at bounding box center [896, 150] width 29 height 9
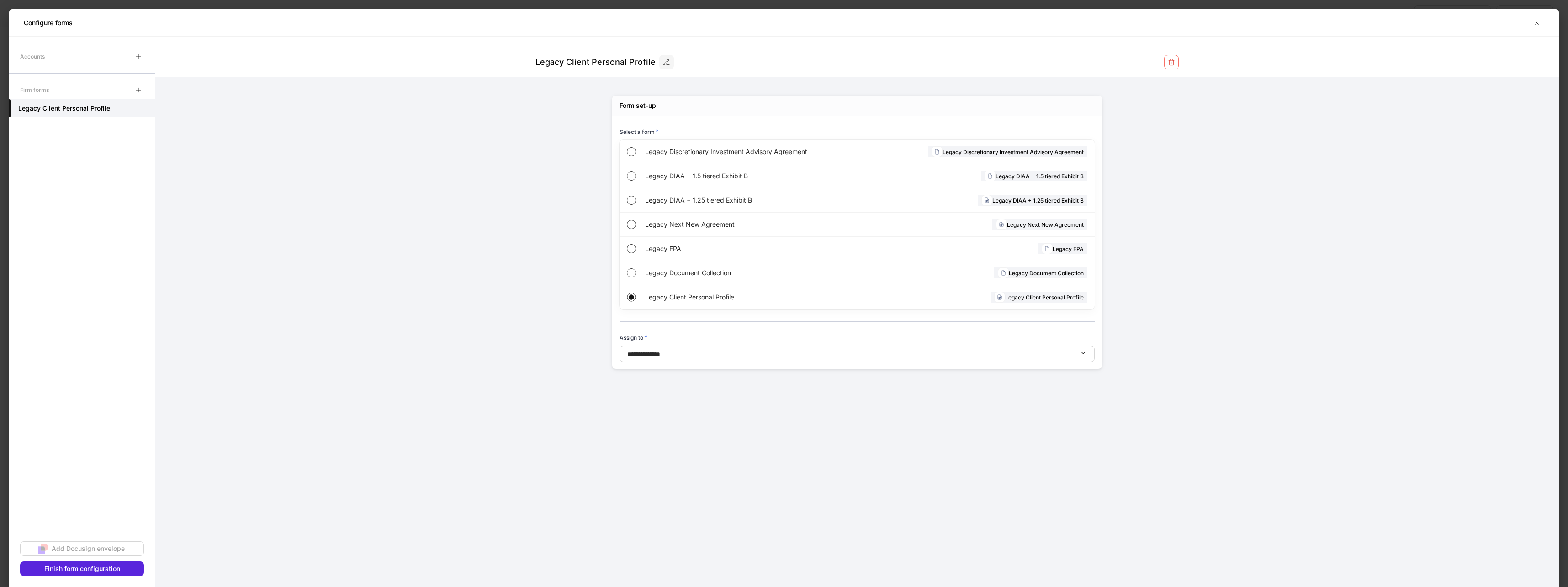
click at [1087, 352] on icon "button" at bounding box center [1083, 353] width 7 height 7
click at [1087, 352] on div at bounding box center [784, 294] width 1568 height 587
click at [722, 360] on button "**********" at bounding box center [857, 353] width 475 height 16
click at [779, 389] on div at bounding box center [784, 294] width 1568 height 587
click at [122, 566] on button "Finish form configuration" at bounding box center [82, 569] width 124 height 15
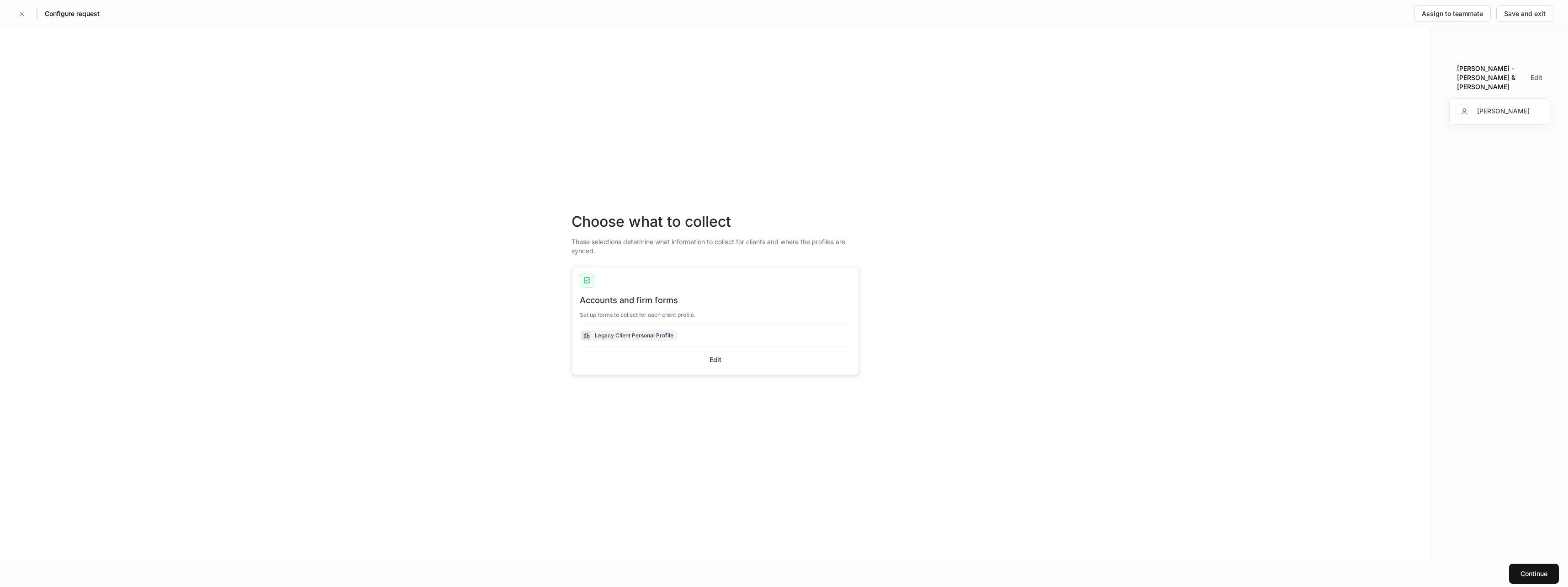
click at [1540, 73] on div "Edit" at bounding box center [1536, 78] width 12 height 10
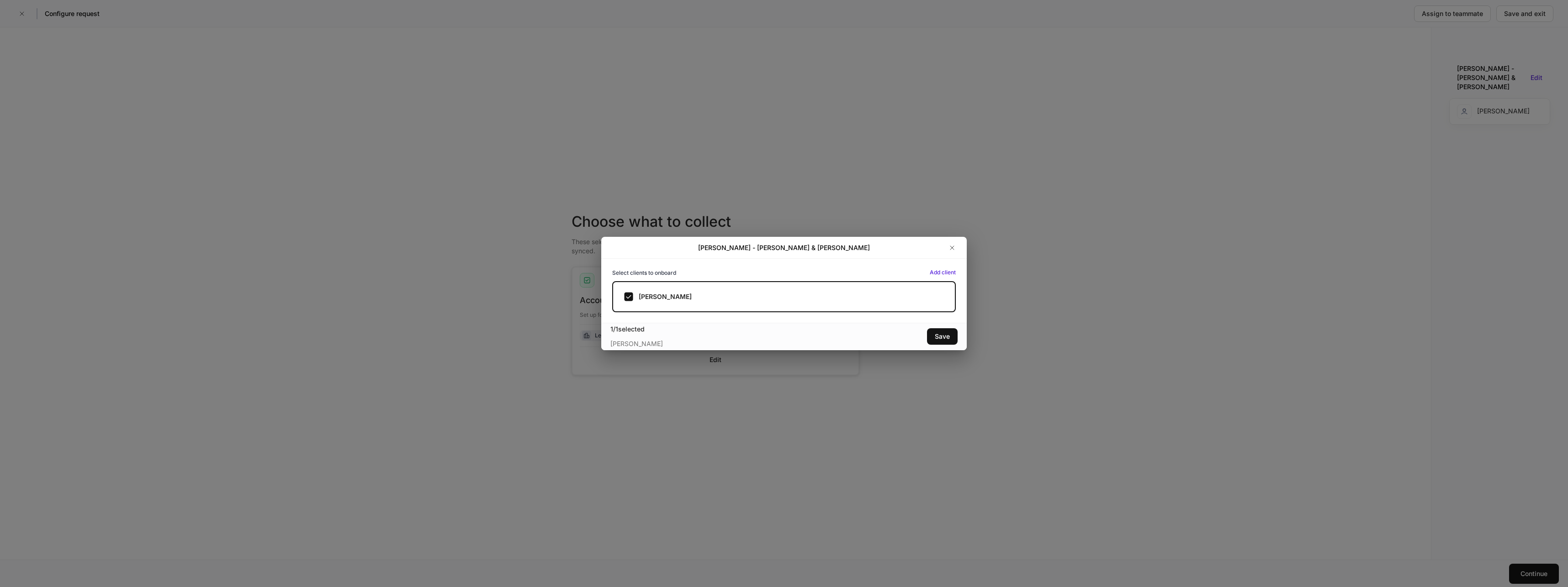
click at [951, 272] on div "Add client" at bounding box center [942, 272] width 26 height 9
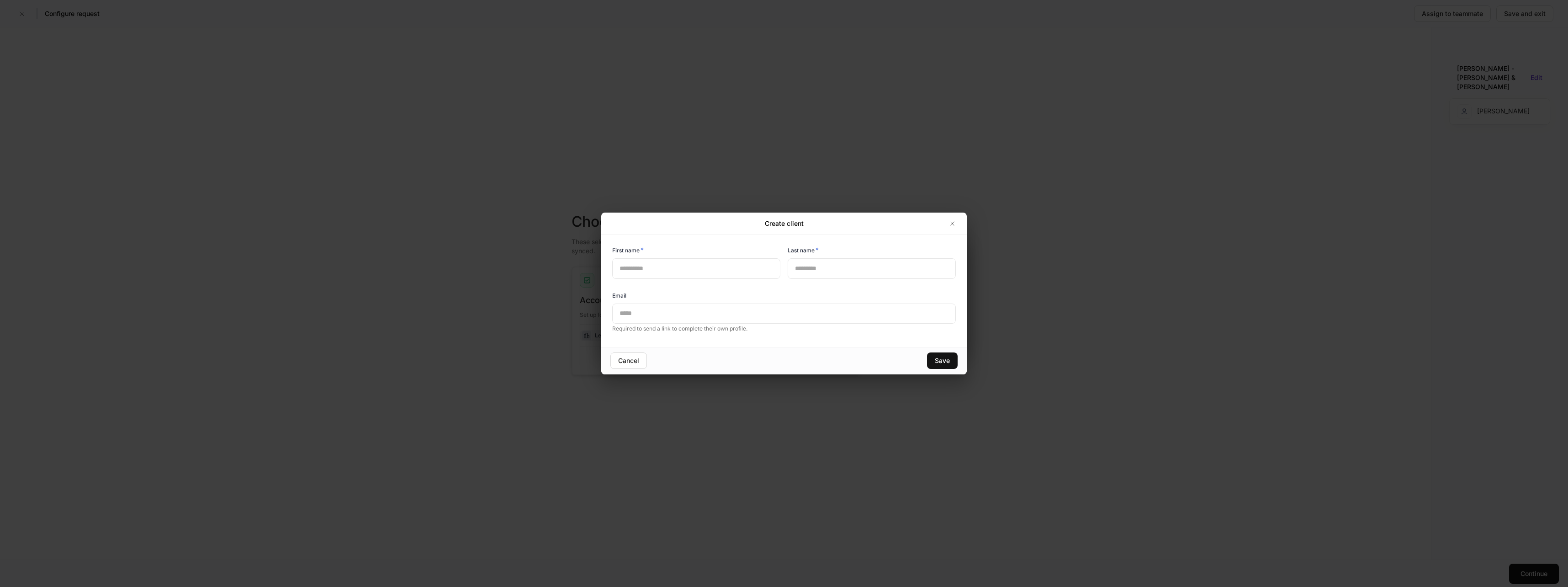
click at [674, 270] on input "text" at bounding box center [696, 268] width 168 height 20
click at [956, 224] on icon "button" at bounding box center [952, 223] width 7 height 7
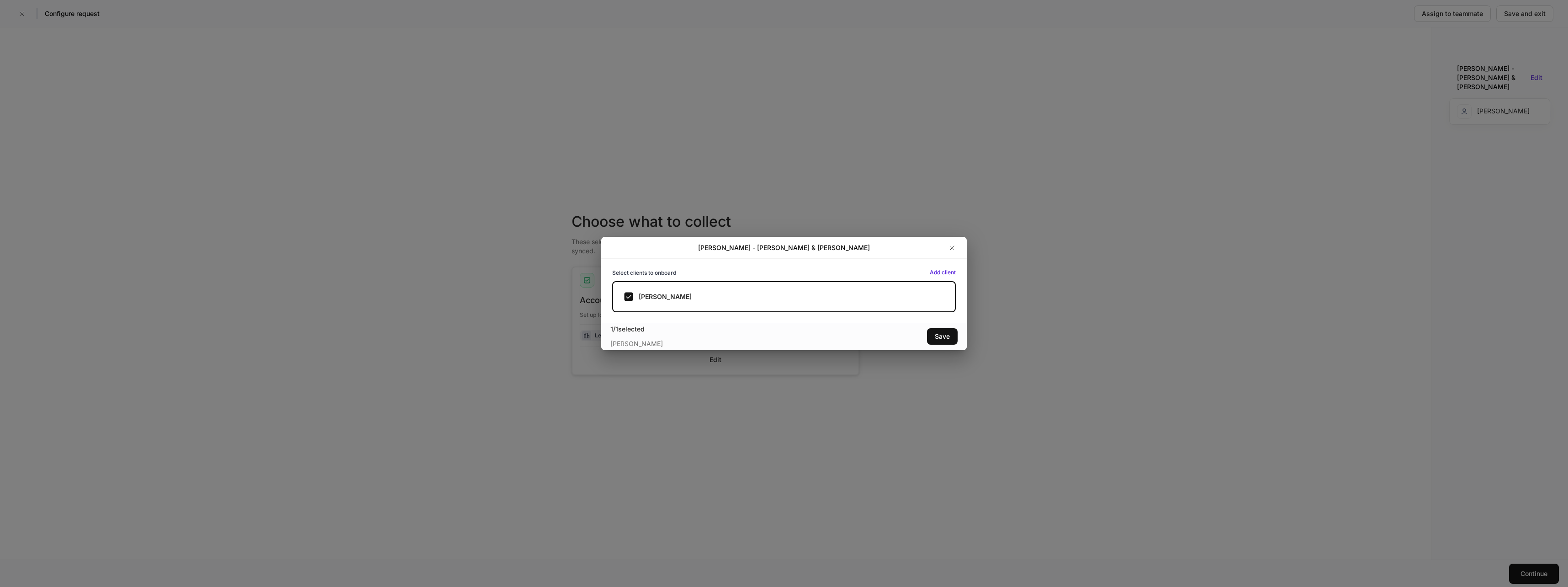
click at [951, 244] on icon "button" at bounding box center [952, 248] width 7 height 7
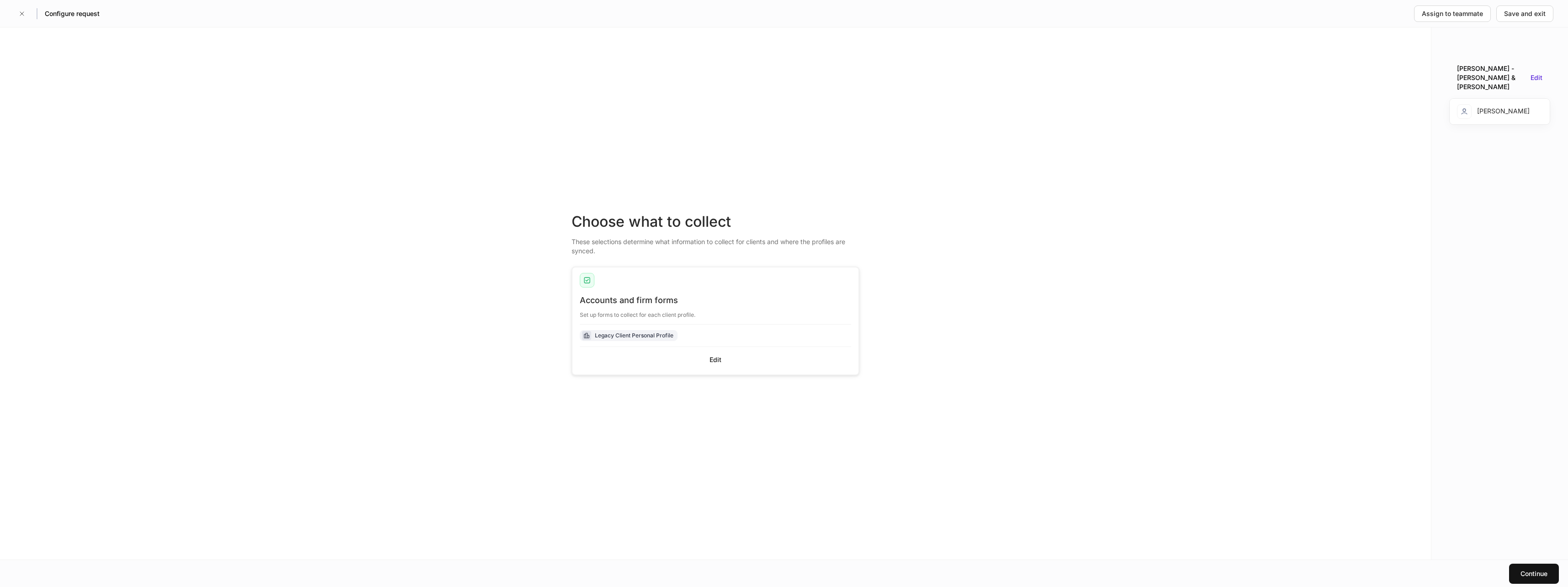
click at [27, 18] on button "button" at bounding box center [22, 14] width 15 height 15
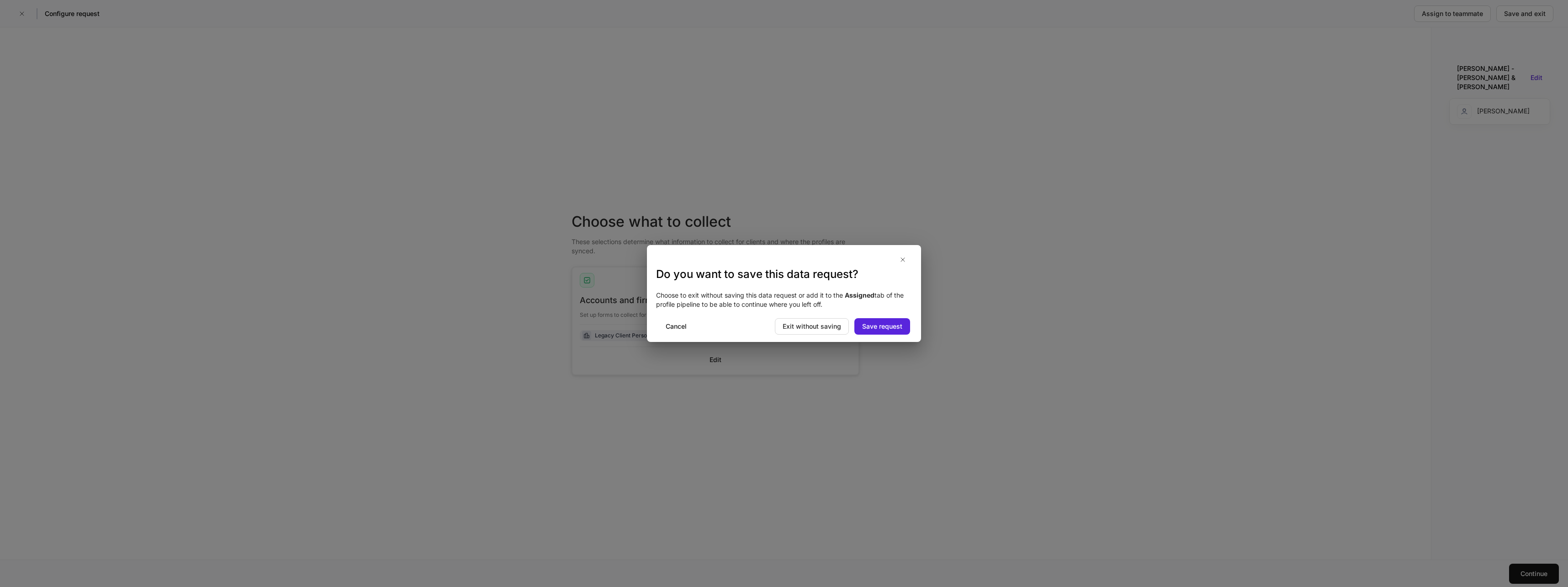
click at [827, 323] on div "Exit without saving" at bounding box center [812, 326] width 58 height 9
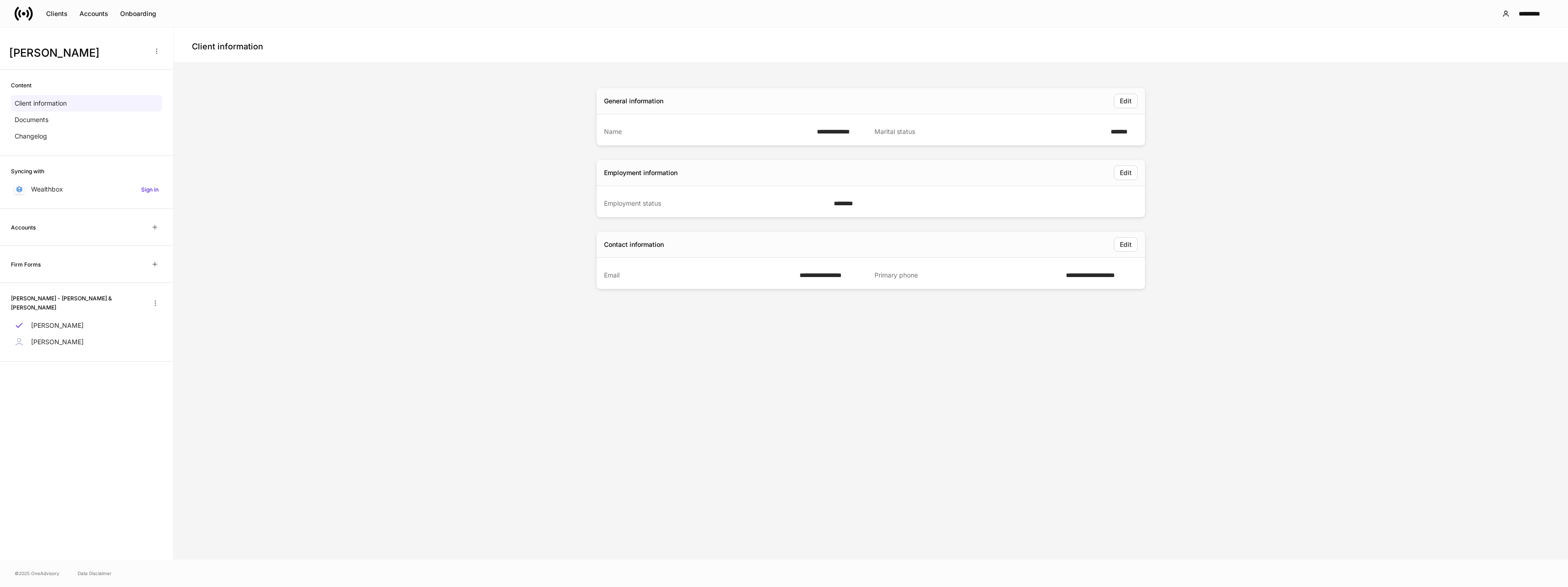
click at [57, 12] on div "Clients" at bounding box center [57, 13] width 21 height 9
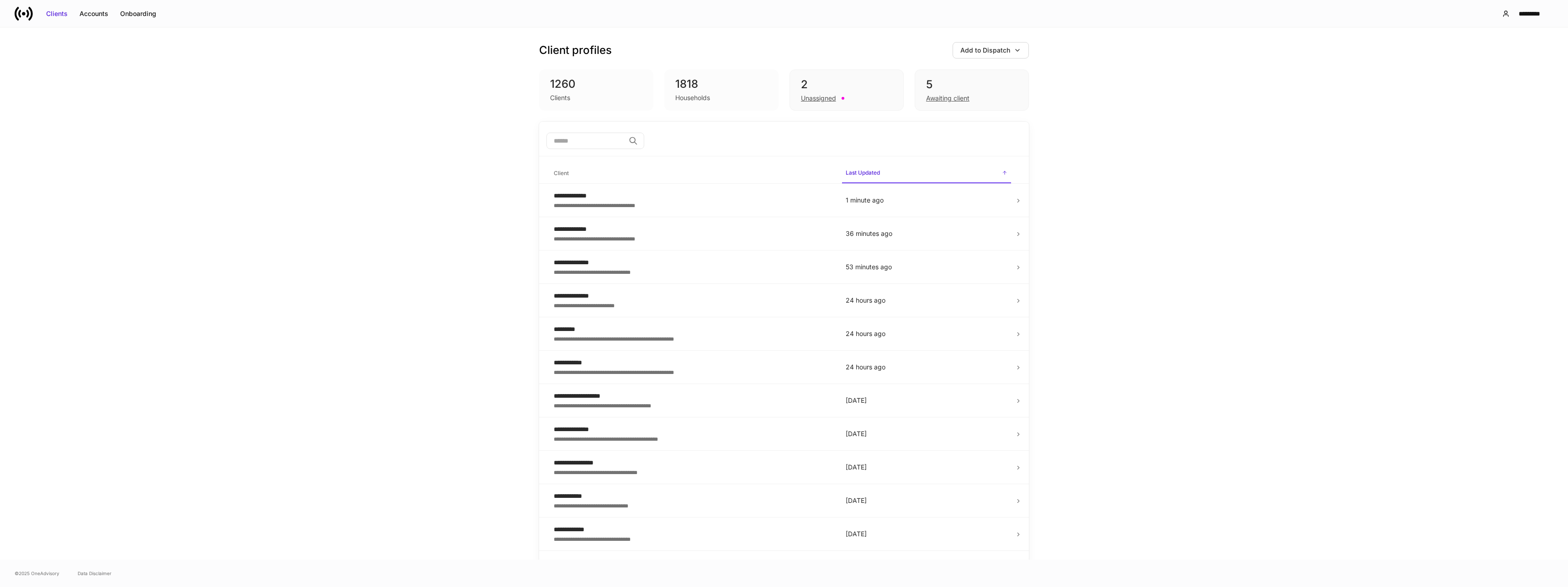
click at [858, 234] on p "36 minutes ago" at bounding box center [926, 233] width 162 height 9
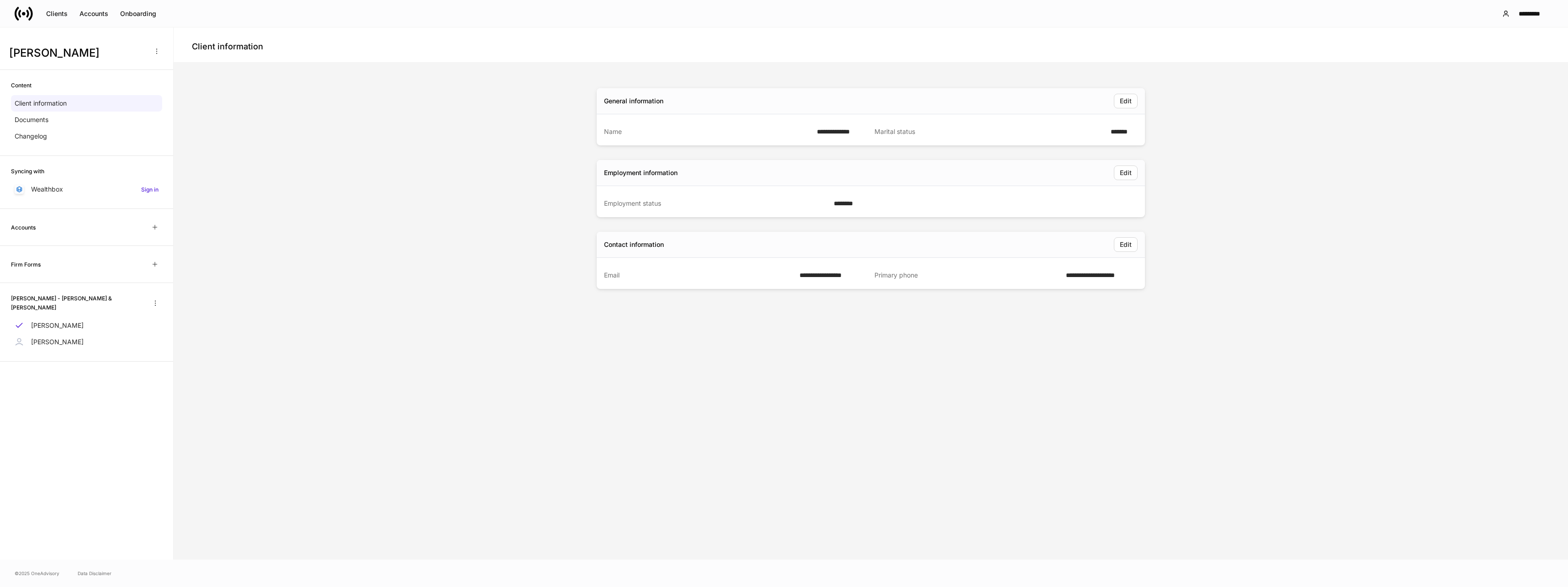
click at [150, 265] on button "button" at bounding box center [155, 264] width 15 height 15
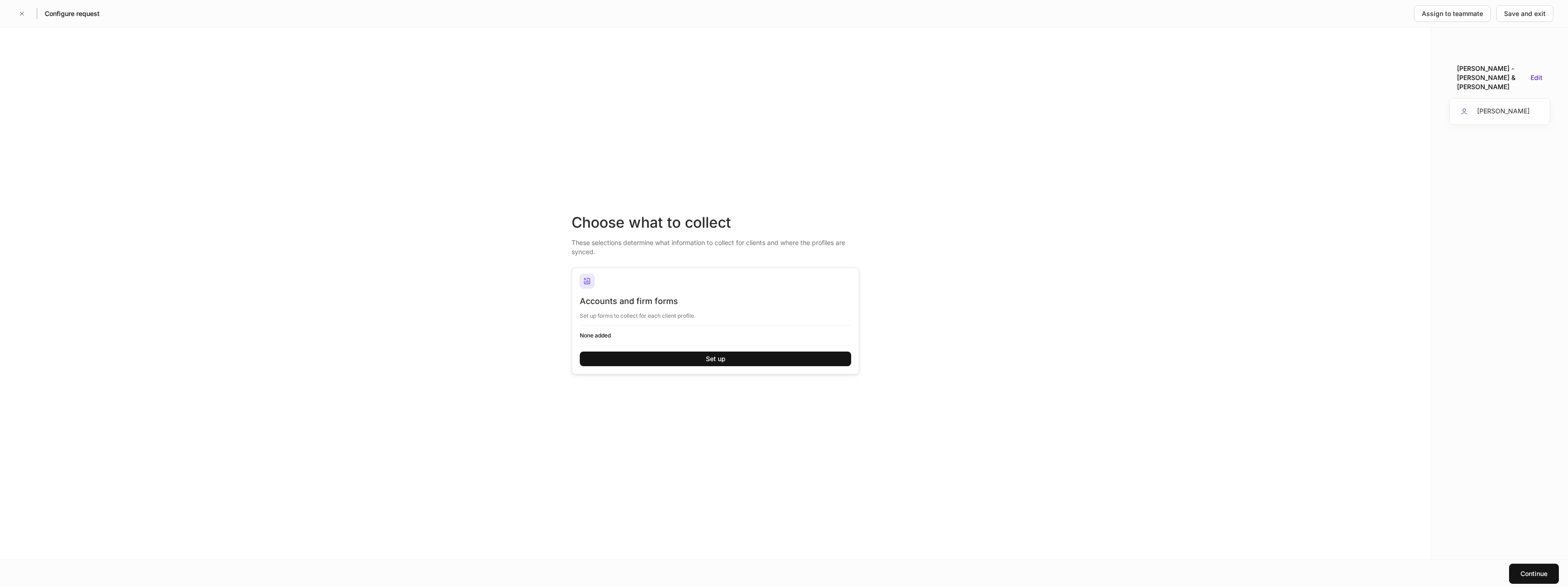
click at [693, 362] on button "Set up" at bounding box center [715, 359] width 271 height 15
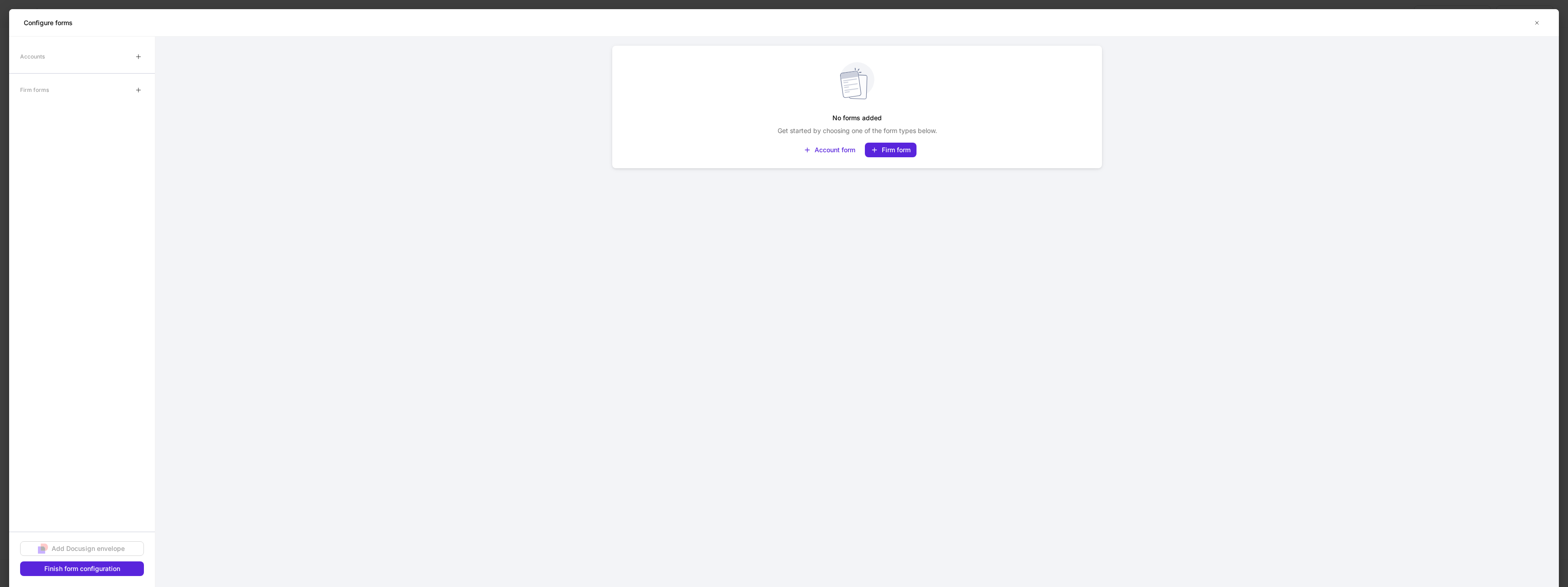
click at [889, 143] on div "No forms added Get started by choosing one of the form types below. Account for…" at bounding box center [857, 110] width 475 height 117
click at [890, 156] on button "Firm form" at bounding box center [891, 150] width 52 height 15
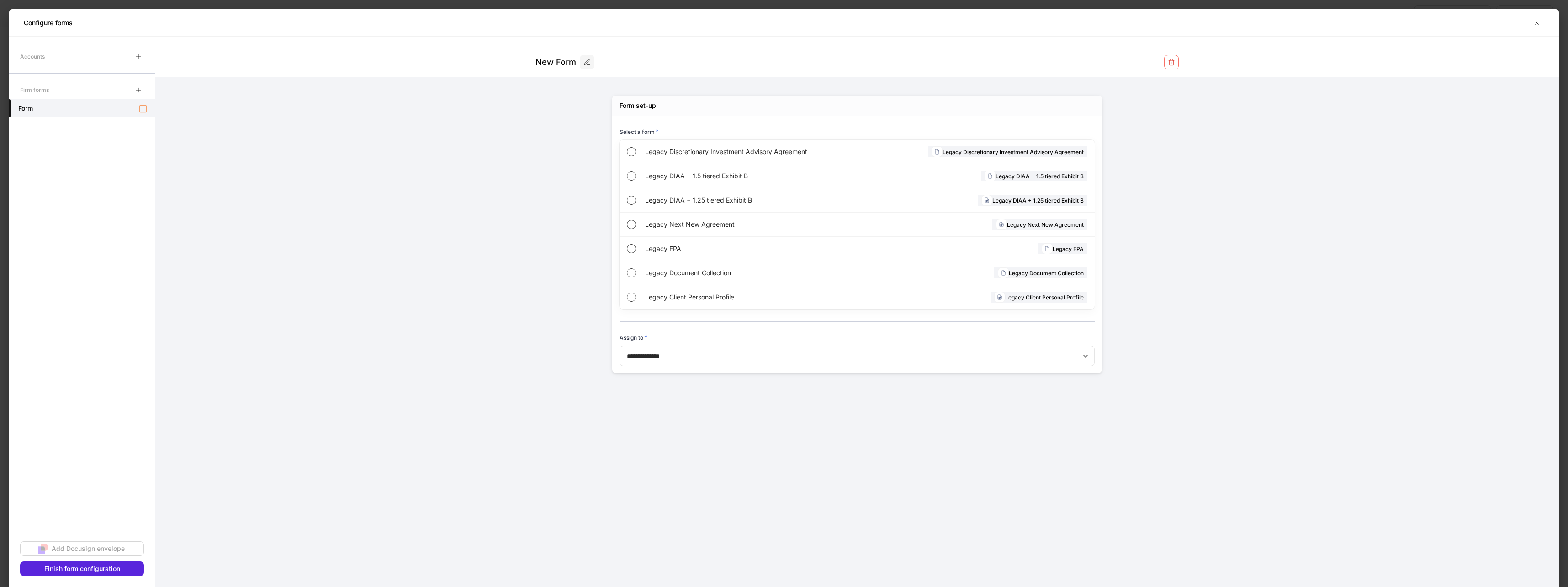
click at [662, 297] on span "Legacy Client Personal Profile" at bounding box center [750, 297] width 210 height 9
click at [761, 354] on div "button" at bounding box center [870, 354] width 419 height 10
click at [825, 397] on div at bounding box center [784, 294] width 1568 height 587
click at [1537, 23] on icon "button" at bounding box center [1537, 23] width 3 height 3
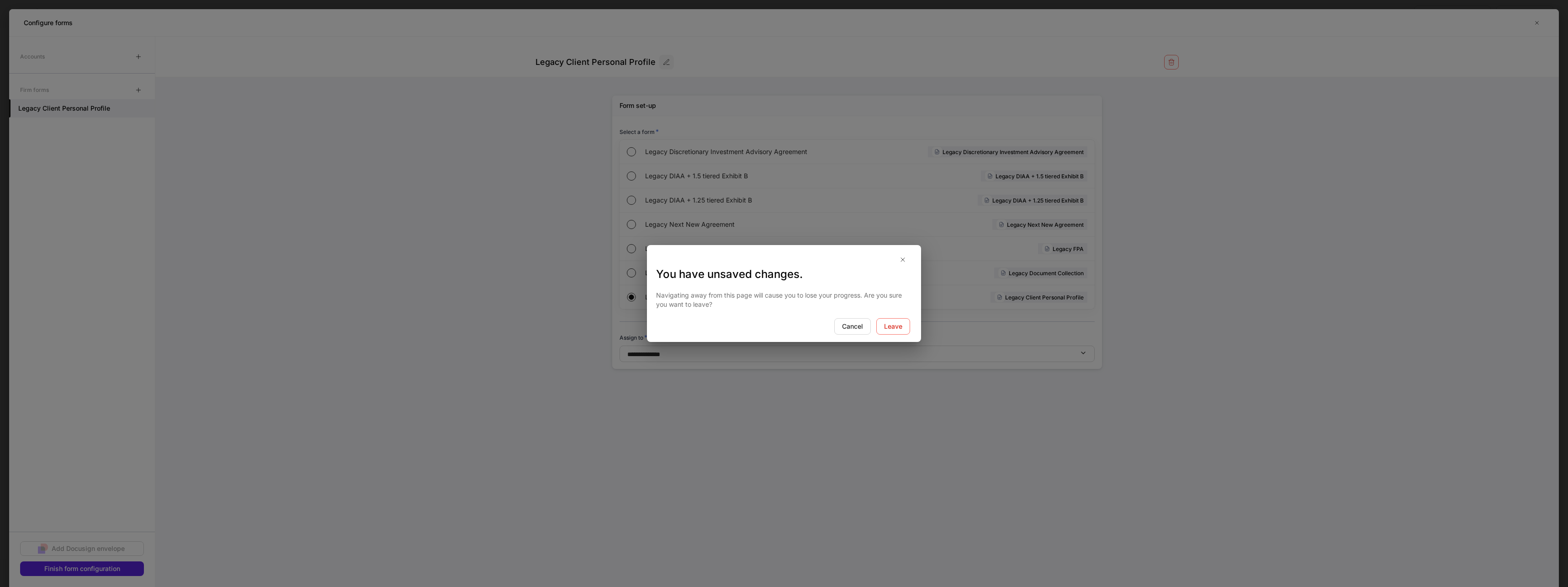
drag, startPoint x: 891, startPoint y: 317, endPoint x: 891, endPoint y: 326, distance: 9.0
click at [891, 318] on div "Navigating away from this page will cause you to lose your progress. Are you su…" at bounding box center [784, 300] width 274 height 37
click at [891, 332] on button "Leave" at bounding box center [894, 326] width 34 height 16
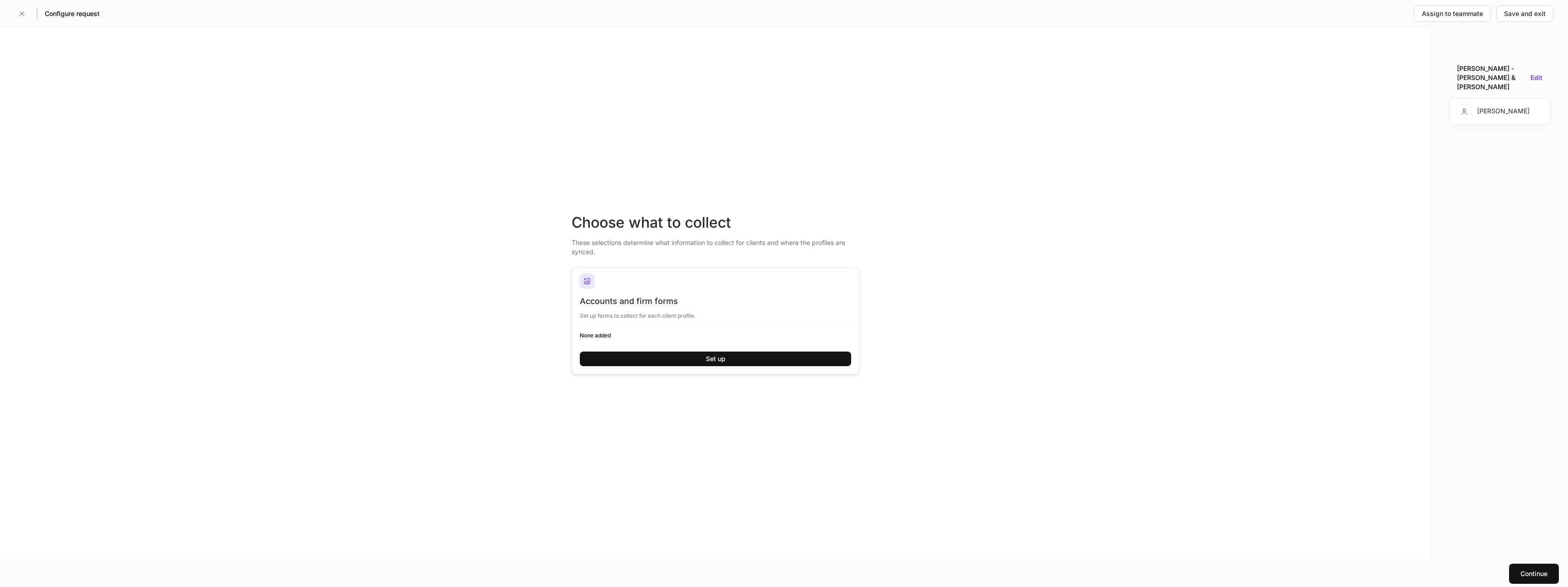
click at [1539, 73] on div "Edit" at bounding box center [1536, 78] width 12 height 10
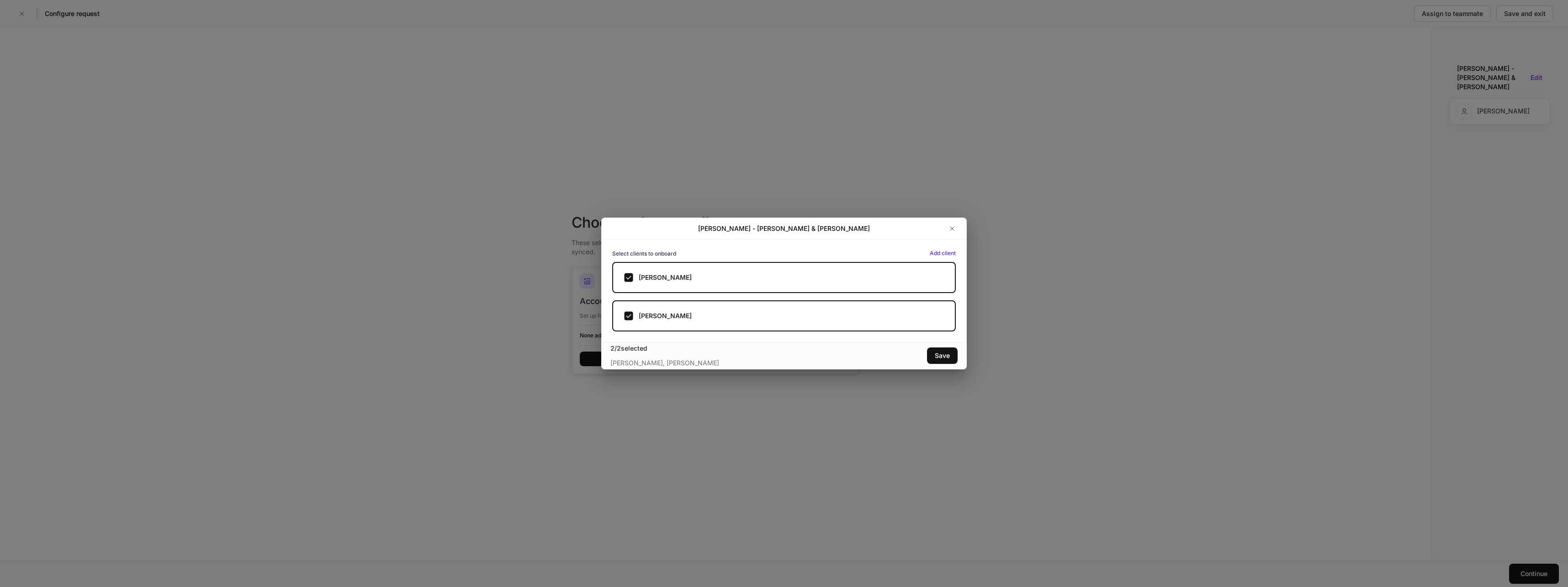
click at [935, 356] on div "Save" at bounding box center [942, 355] width 15 height 9
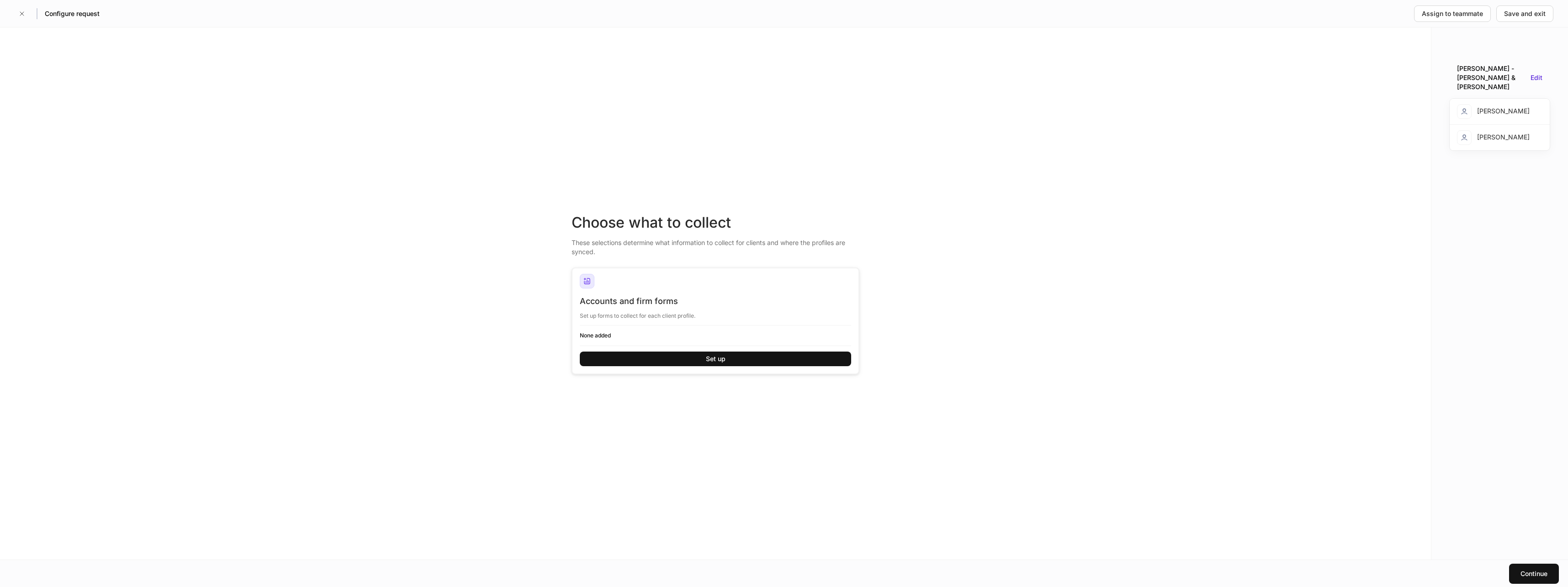
click at [726, 360] on button "Set up" at bounding box center [715, 359] width 271 height 15
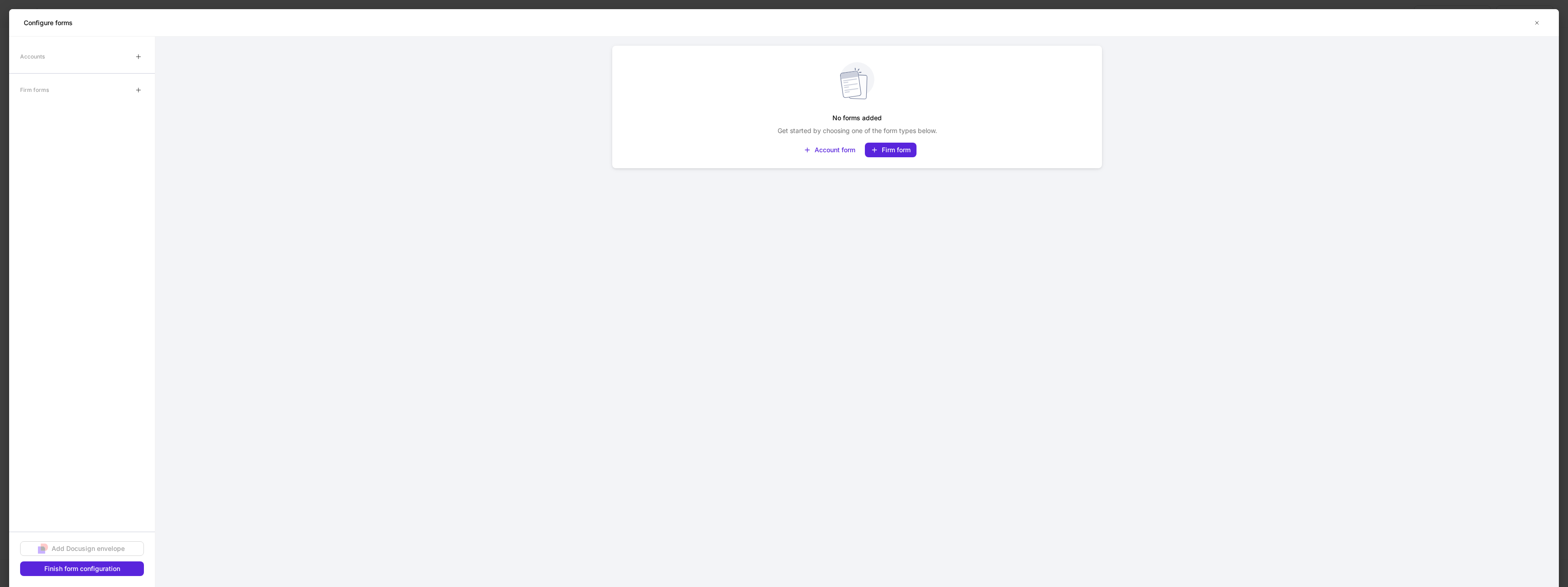
click at [881, 149] on div "Firm form" at bounding box center [891, 150] width 40 height 9
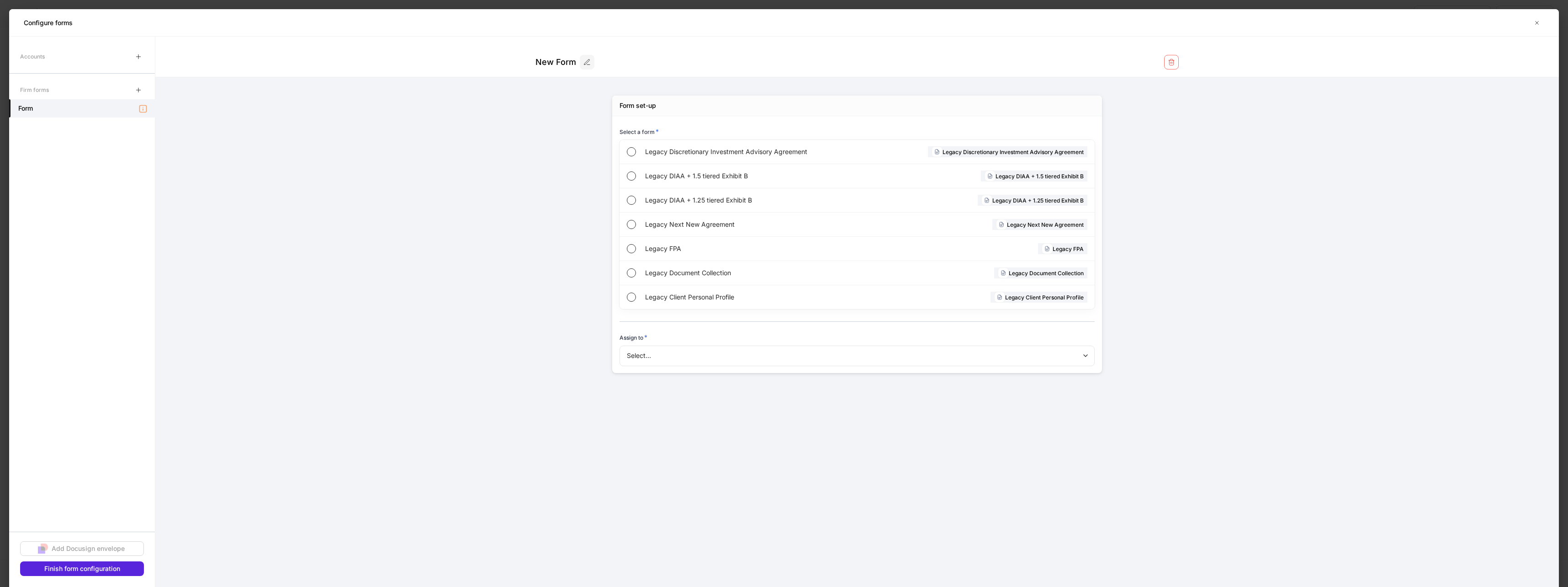
click at [686, 301] on span "Legacy Client Personal Profile" at bounding box center [750, 297] width 210 height 9
click at [774, 361] on button "Select" at bounding box center [857, 353] width 475 height 16
click at [129, 569] on div at bounding box center [784, 294] width 1568 height 587
click at [133, 569] on button "Finish form configuration" at bounding box center [82, 569] width 124 height 15
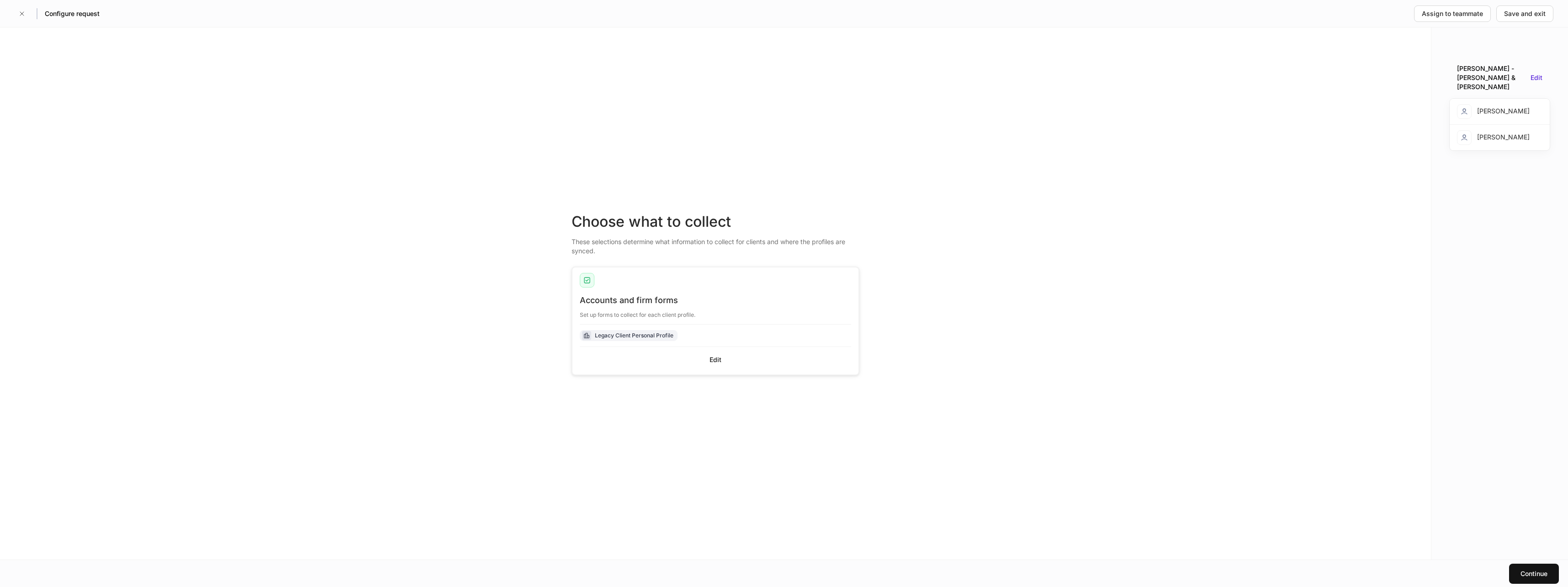
click at [1539, 576] on div "Continue" at bounding box center [1534, 573] width 27 height 9
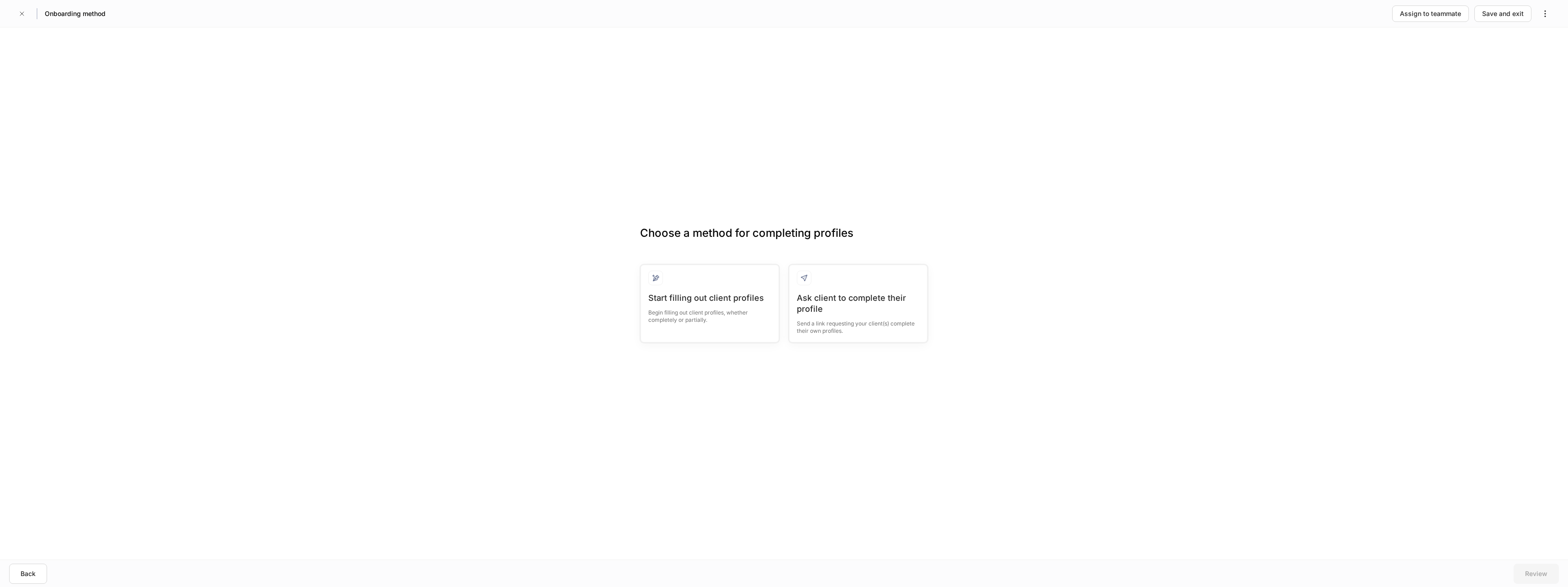
click at [817, 296] on div "Ask client to complete their profile" at bounding box center [858, 303] width 123 height 22
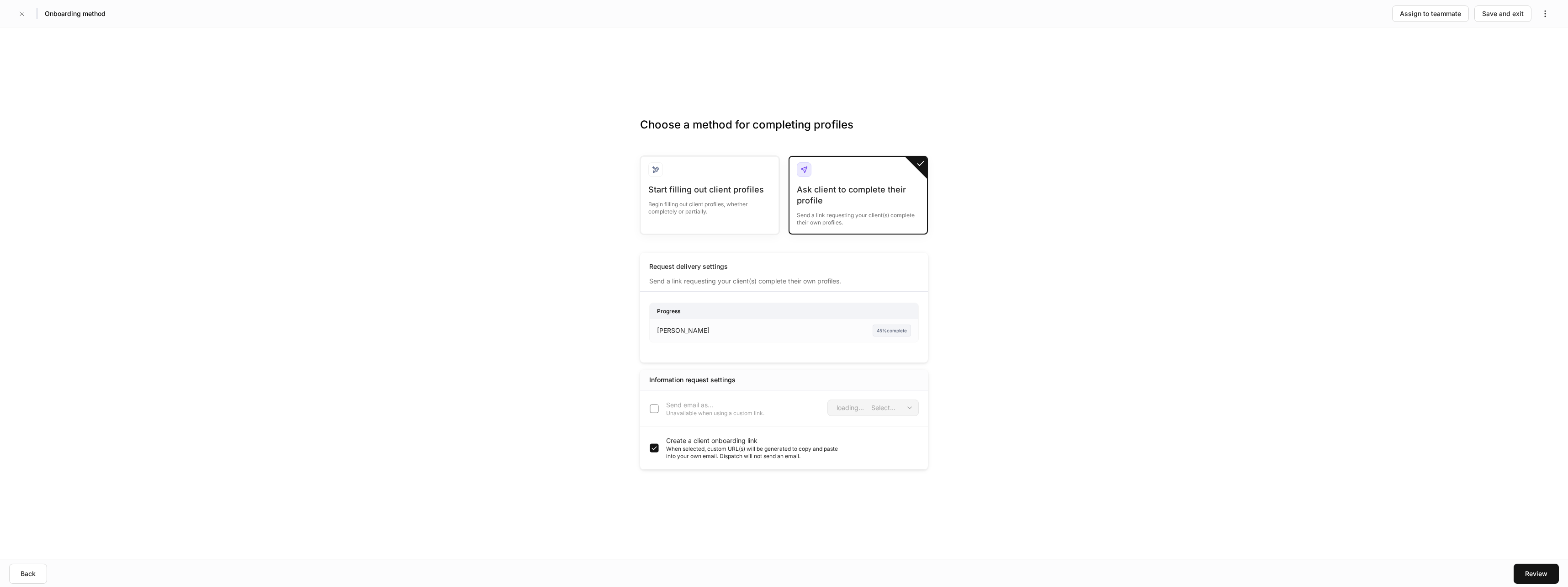
click at [1533, 574] on div "Review" at bounding box center [1536, 573] width 23 height 9
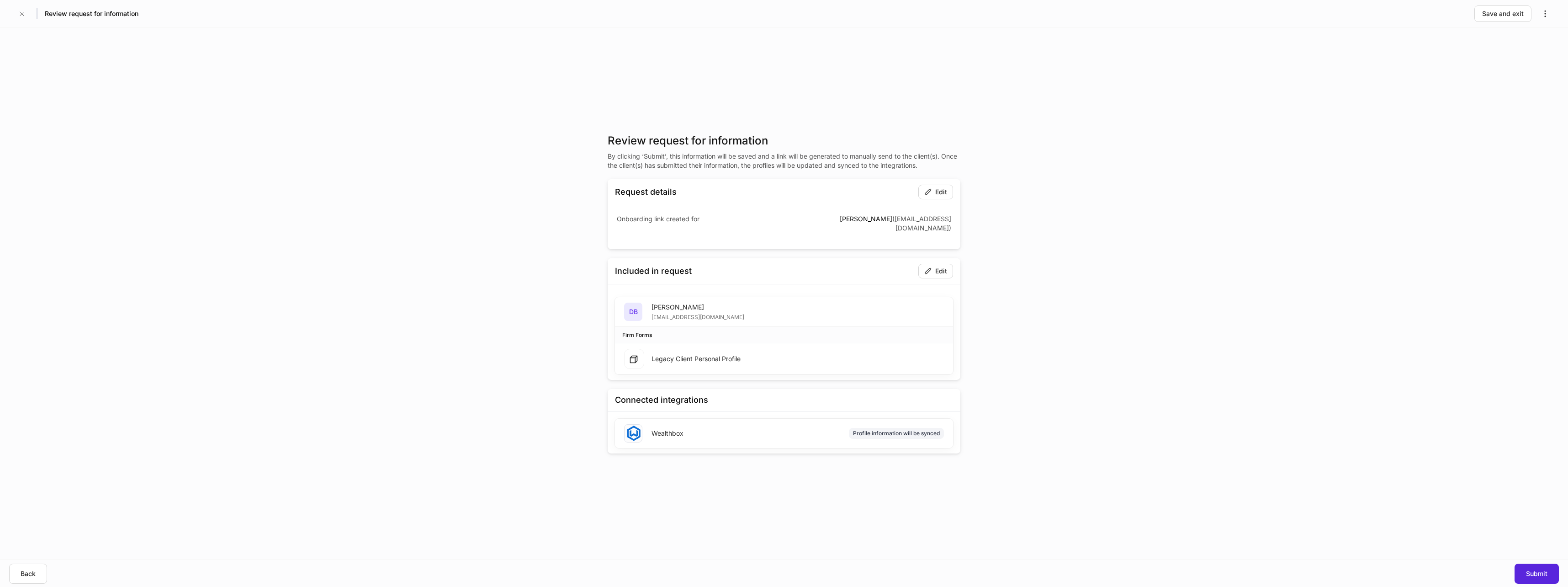
click at [1538, 578] on button "Submit" at bounding box center [1536, 573] width 44 height 20
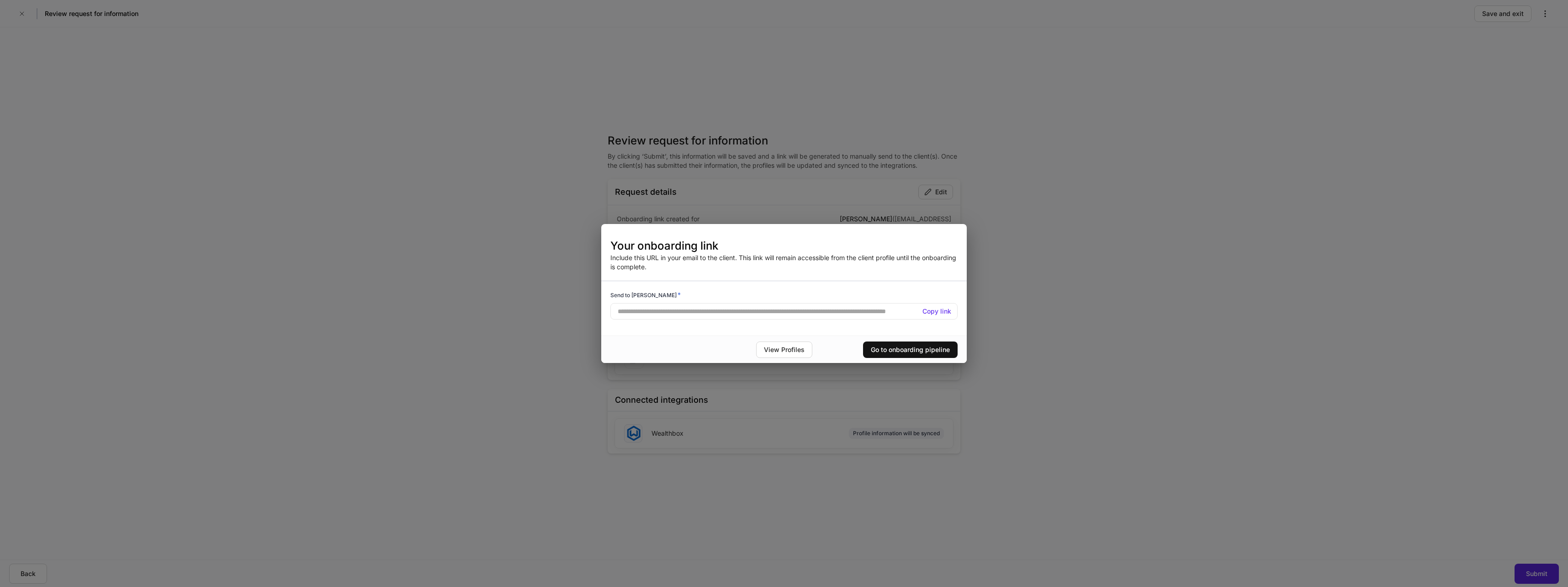
click at [939, 313] on h5 "Copy link" at bounding box center [936, 311] width 29 height 9
